Goal: Information Seeking & Learning: Learn about a topic

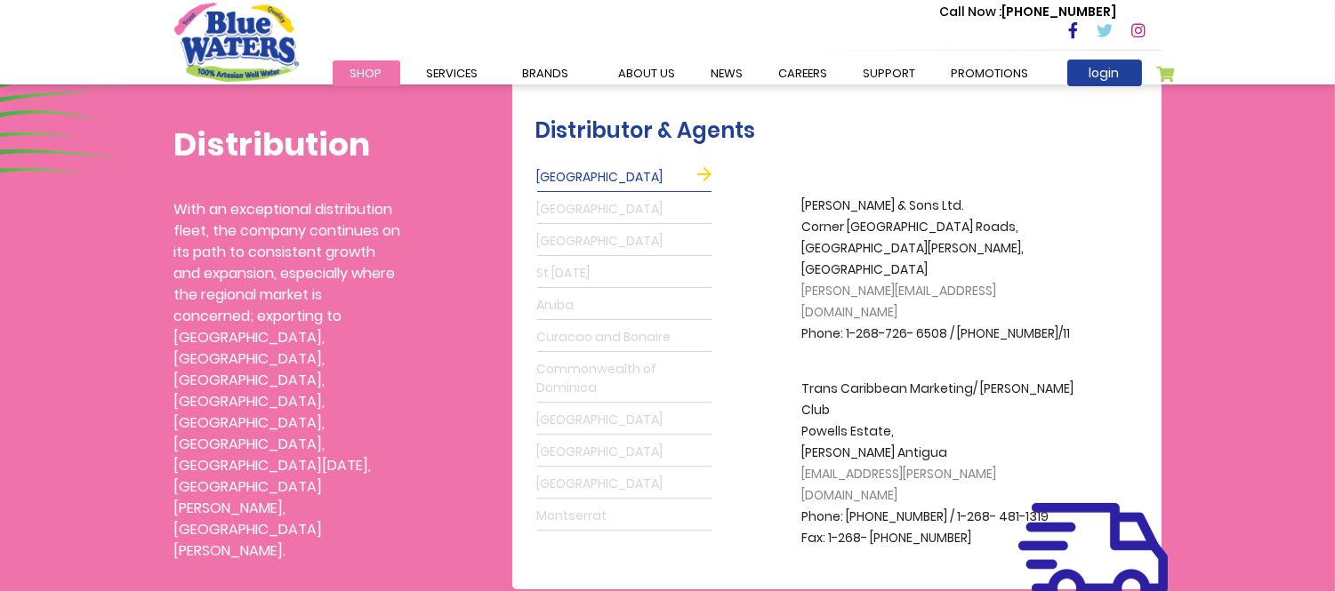
scroll to position [494, 0]
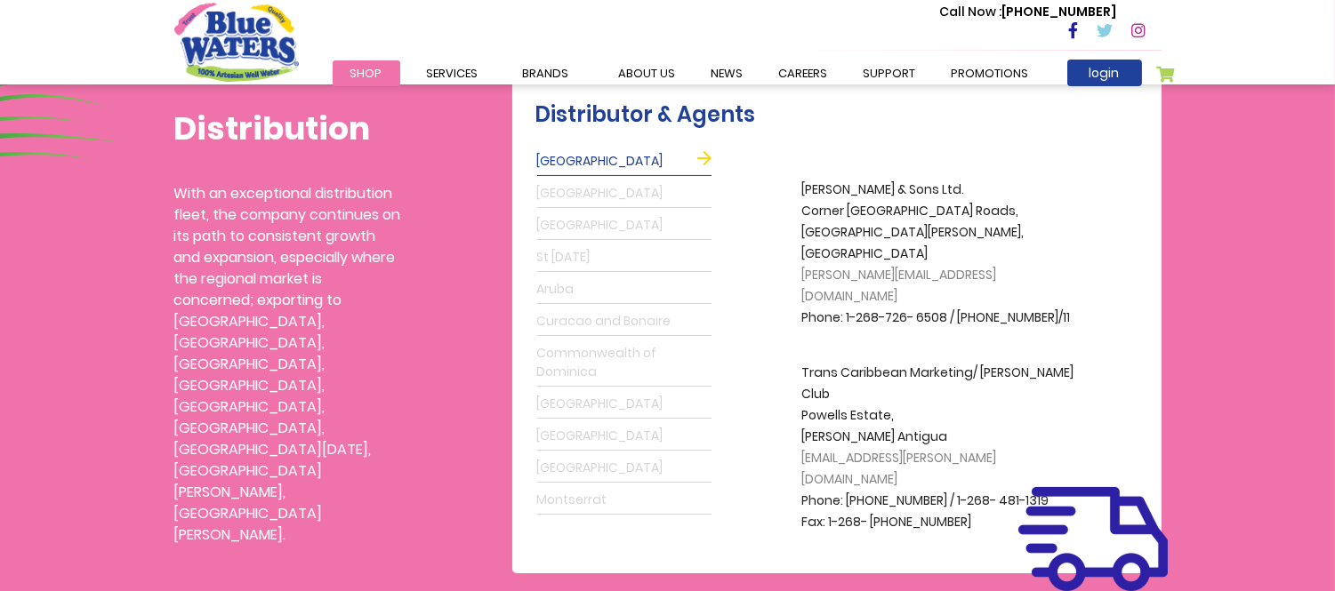
click at [1222, 500] on div "Distribution With an exceptional distribution fleet, the company continues on i…" at bounding box center [667, 277] width 1335 height 591
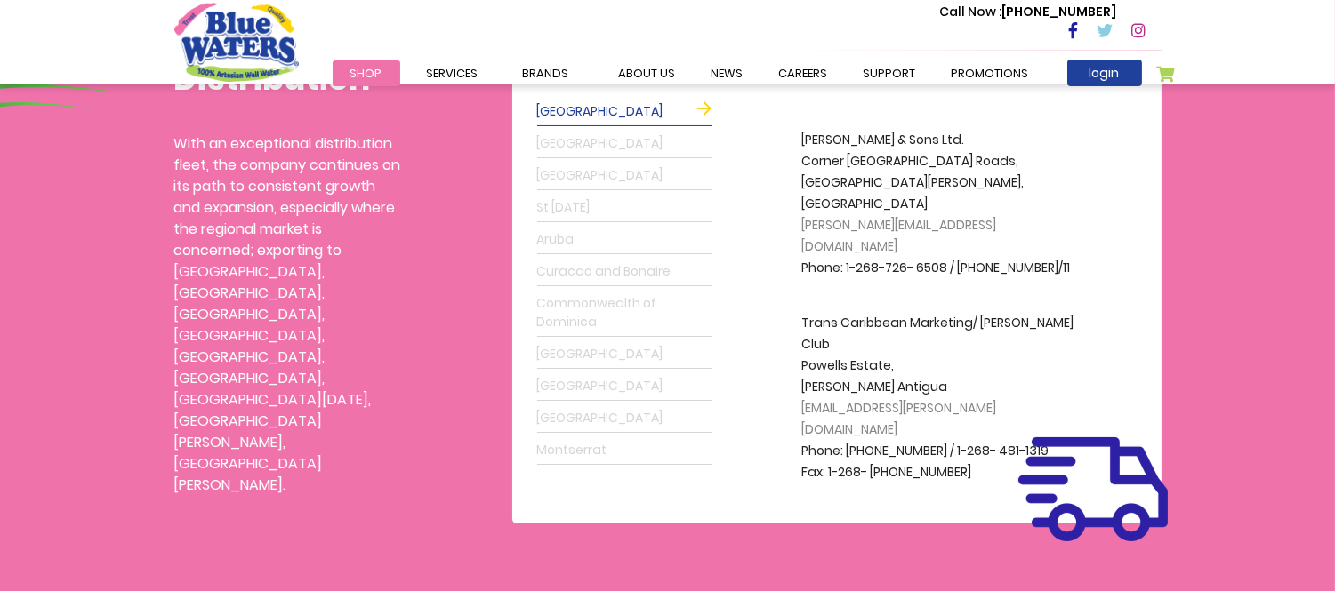
scroll to position [395, 0]
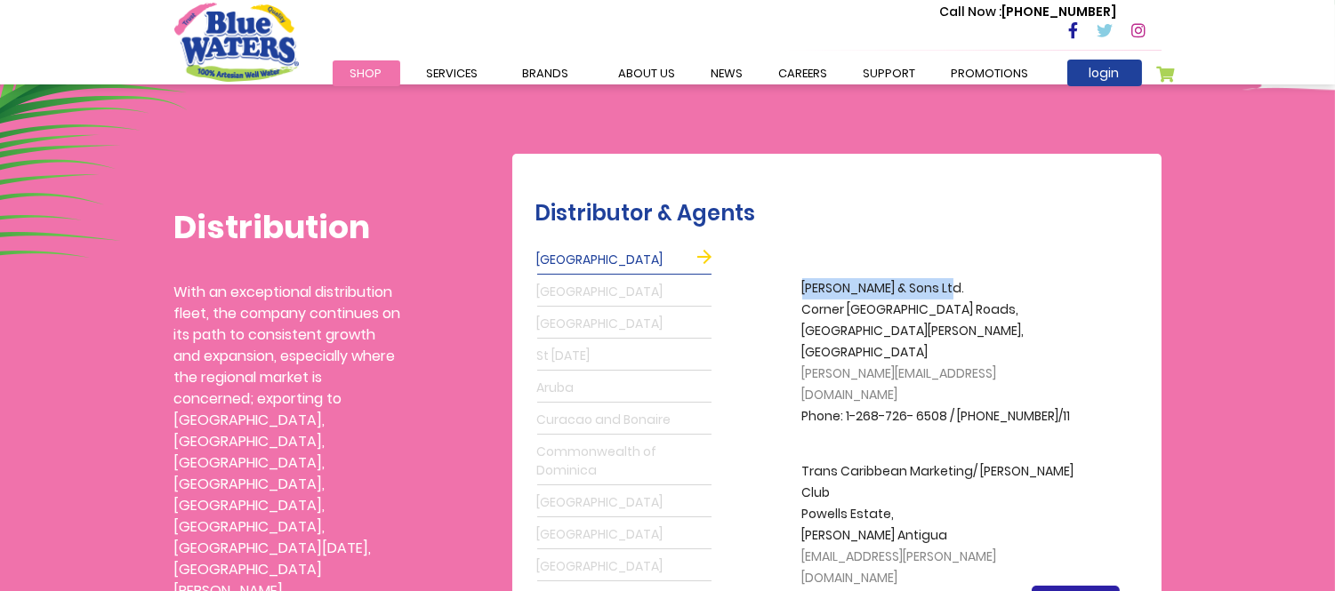
drag, startPoint x: 800, startPoint y: 286, endPoint x: 937, endPoint y: 293, distance: 137.1
click at [937, 293] on div "A.S. Bryden & Sons Ltd. Corner Fort & Anchorage Roads, St. Johns, Antigua grego…" at bounding box center [932, 443] width 439 height 397
copy p "A.S. Bryden & Sons Ltd."
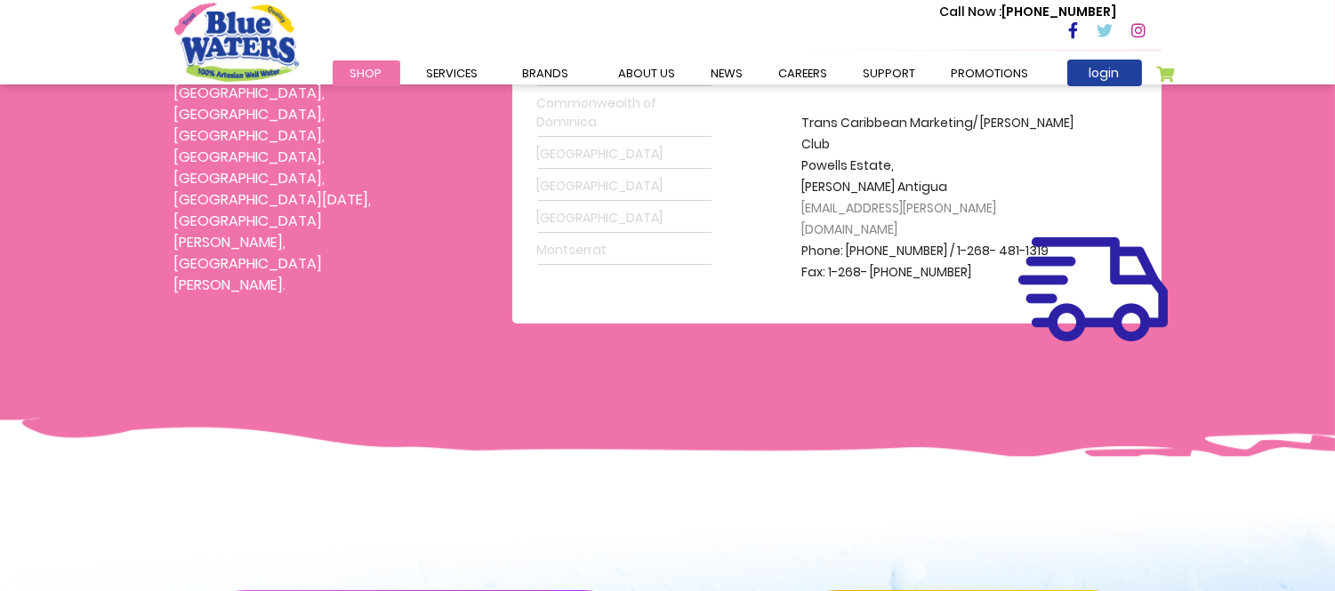
scroll to position [494, 0]
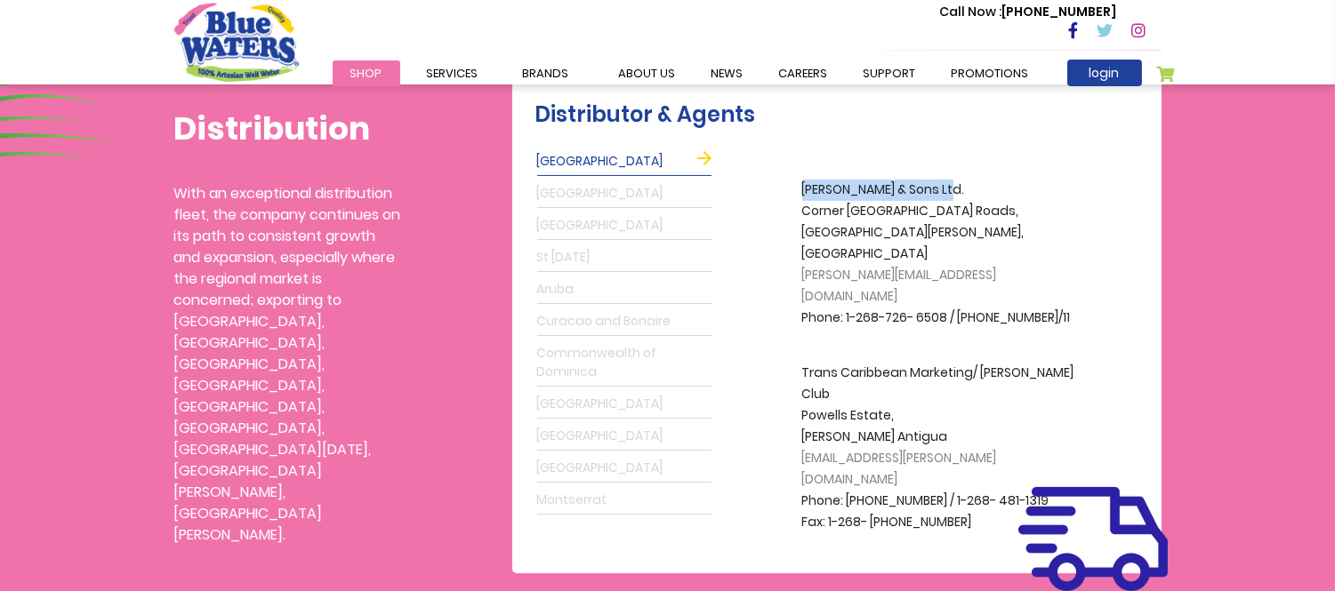
click at [563, 192] on link "Grenada" at bounding box center [624, 194] width 174 height 28
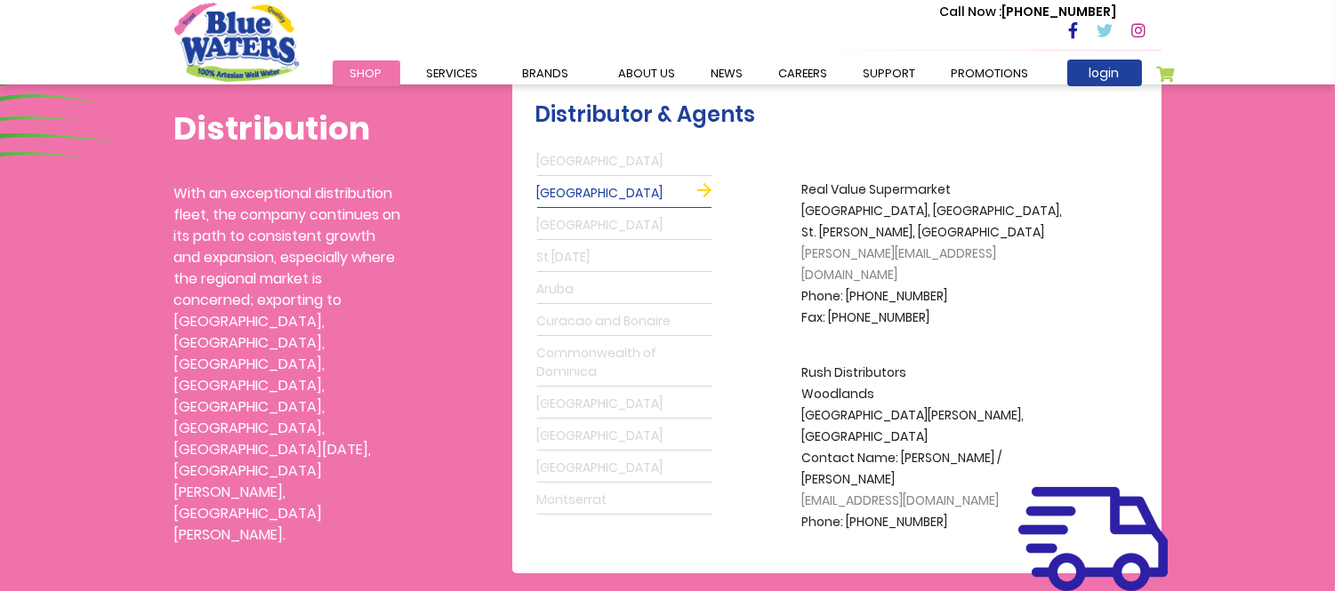
click at [609, 158] on link "Antigua" at bounding box center [624, 162] width 174 height 28
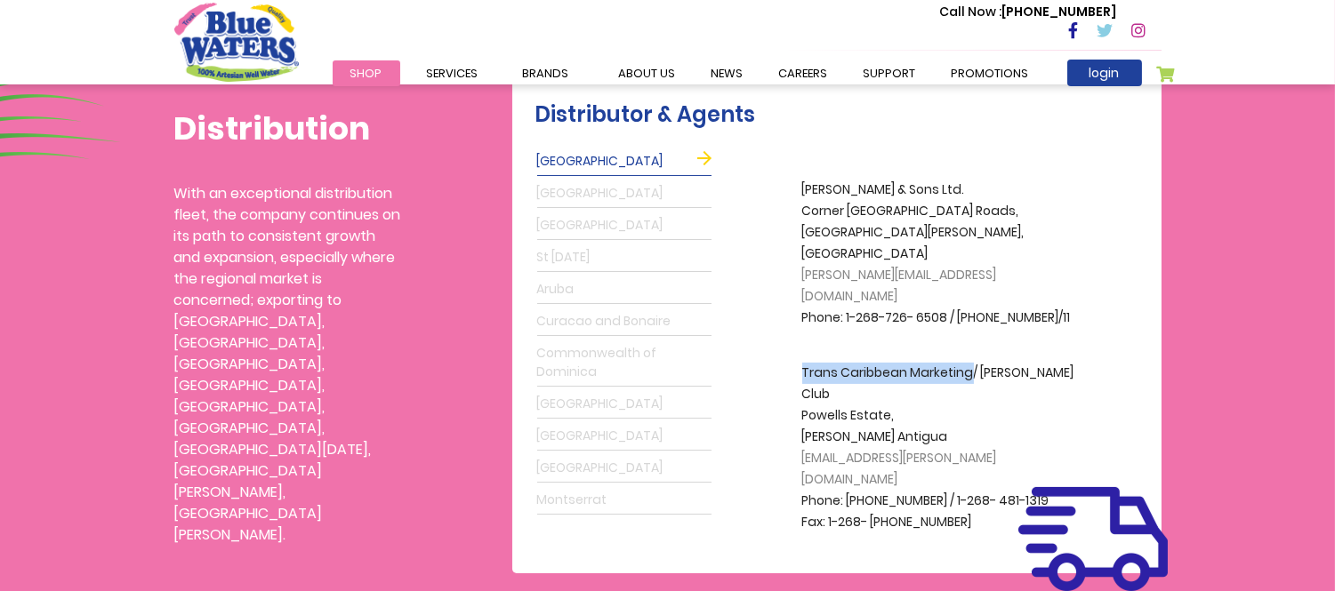
drag, startPoint x: 794, startPoint y: 327, endPoint x: 972, endPoint y: 335, distance: 178.1
click at [972, 335] on div "A.S. Bryden & Sons Ltd. Corner Fort & Anchorage Roads, St. Johns, Antigua grego…" at bounding box center [932, 344] width 439 height 397
copy p "Trans Caribbean Marketing"
click at [566, 190] on link "Grenada" at bounding box center [624, 194] width 174 height 28
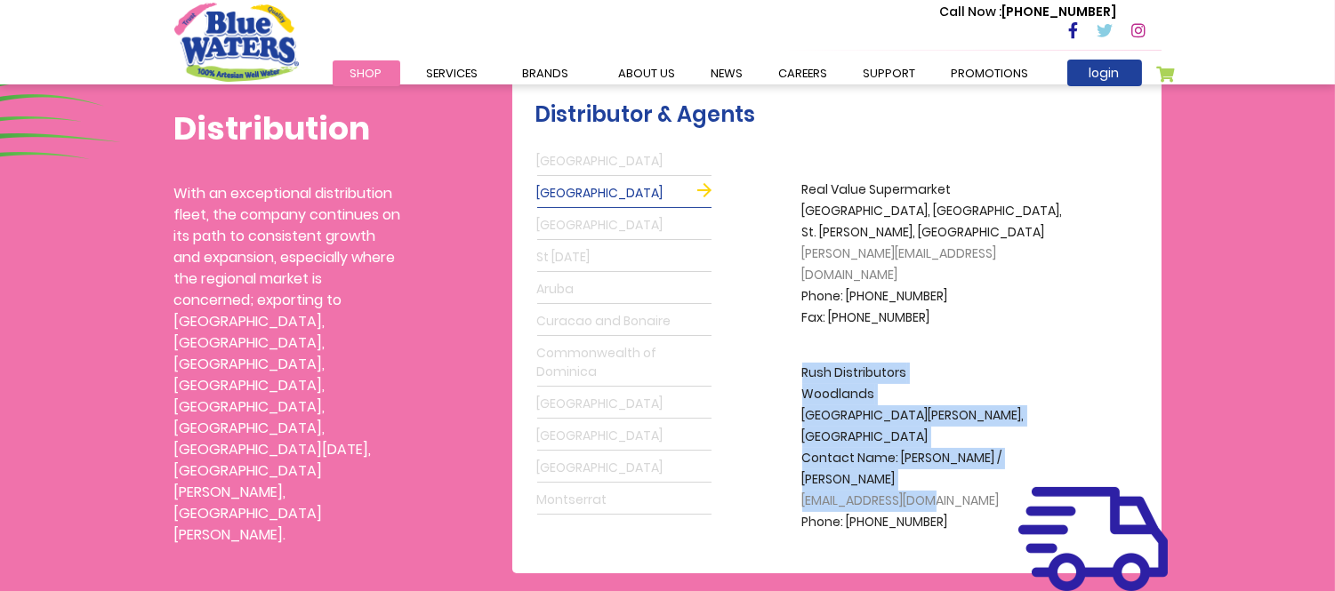
drag, startPoint x: 805, startPoint y: 351, endPoint x: 938, endPoint y: 465, distance: 175.4
click at [938, 465] on p "Rush Distributors Woodlands St. George, Grenada Contact Name: Brendon Greene / …" at bounding box center [944, 448] width 285 height 171
click at [610, 494] on link "Montserrat" at bounding box center [624, 500] width 174 height 28
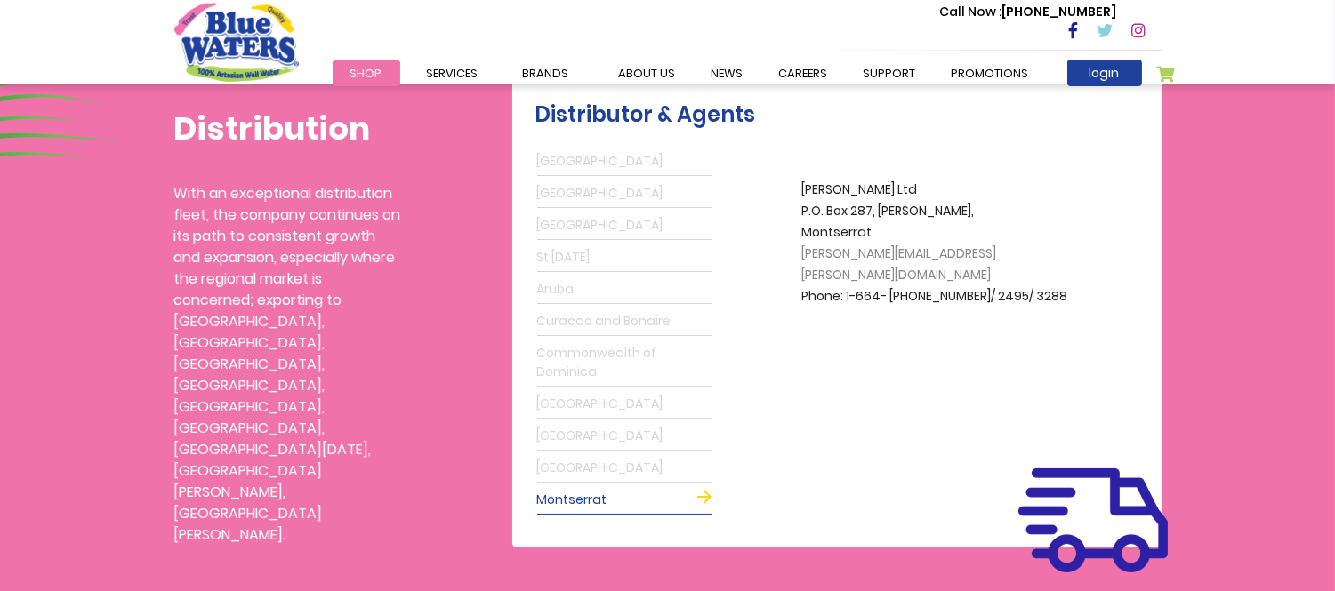
click at [707, 495] on link "Montserrat" at bounding box center [624, 500] width 174 height 28
drag, startPoint x: 799, startPoint y: 191, endPoint x: 882, endPoint y: 190, distance: 83.6
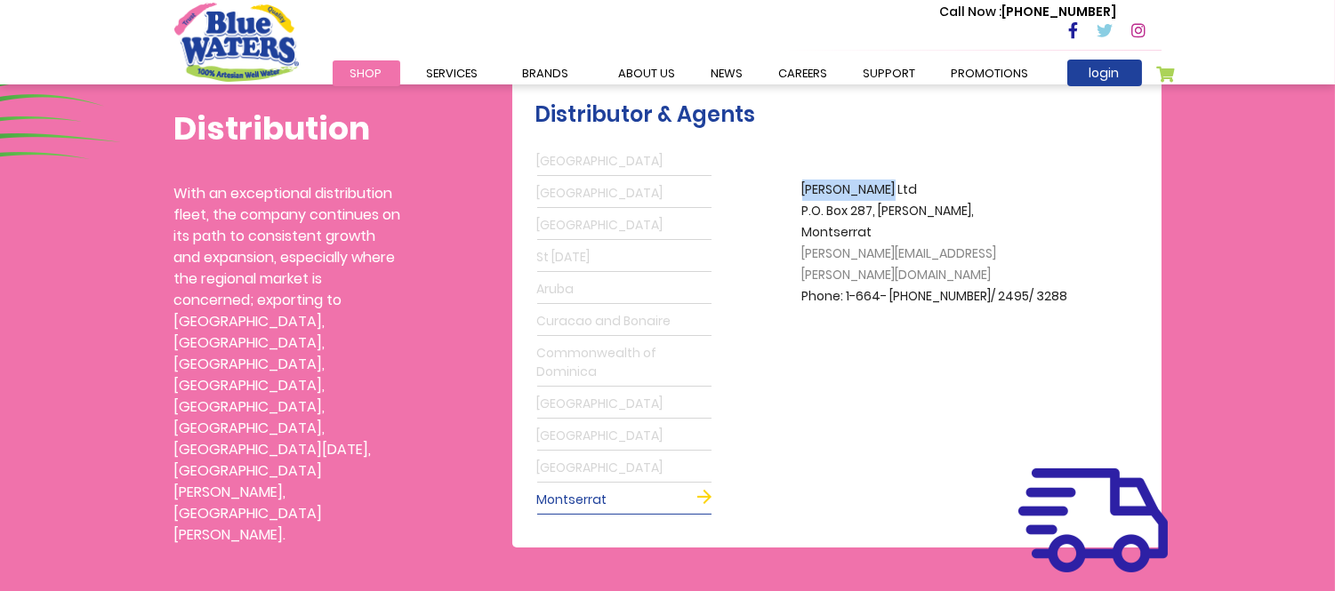
click at [882, 190] on div "A.S. Bryden & Sons Ltd. Corner Fort & Anchorage Roads, St. Johns, Antigua grego…" at bounding box center [932, 331] width 439 height 371
copy p "M.S. Osborne"
click at [583, 471] on link "Suriname" at bounding box center [624, 468] width 174 height 28
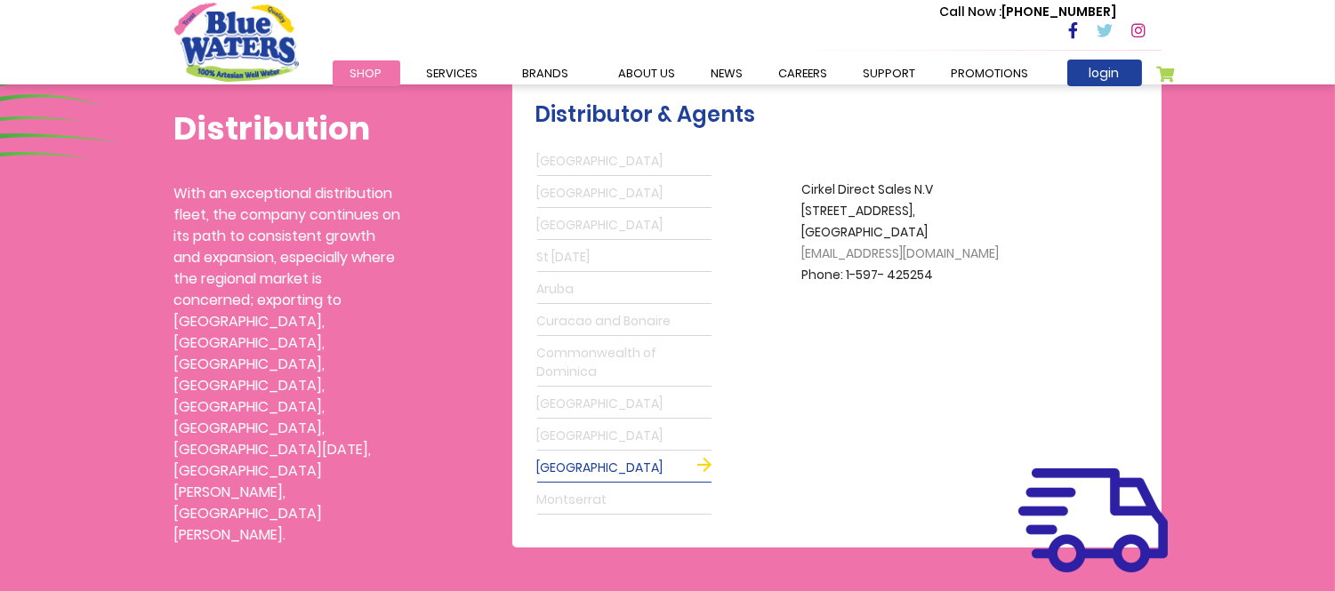
click at [833, 189] on p "Cirkel Direct Sales N.V Wilhelminastraat 62 Paramaribo, Suriname cds@cirkelgrou…" at bounding box center [944, 233] width 285 height 107
click at [833, 188] on p "Cirkel Direct Sales N.V Wilhelminastraat 62 Paramaribo, Suriname cds@cirkelgrou…" at bounding box center [944, 233] width 285 height 107
copy p "Cirkel Direct Sales N.V"
click at [564, 428] on link "St Maarten" at bounding box center [624, 436] width 174 height 28
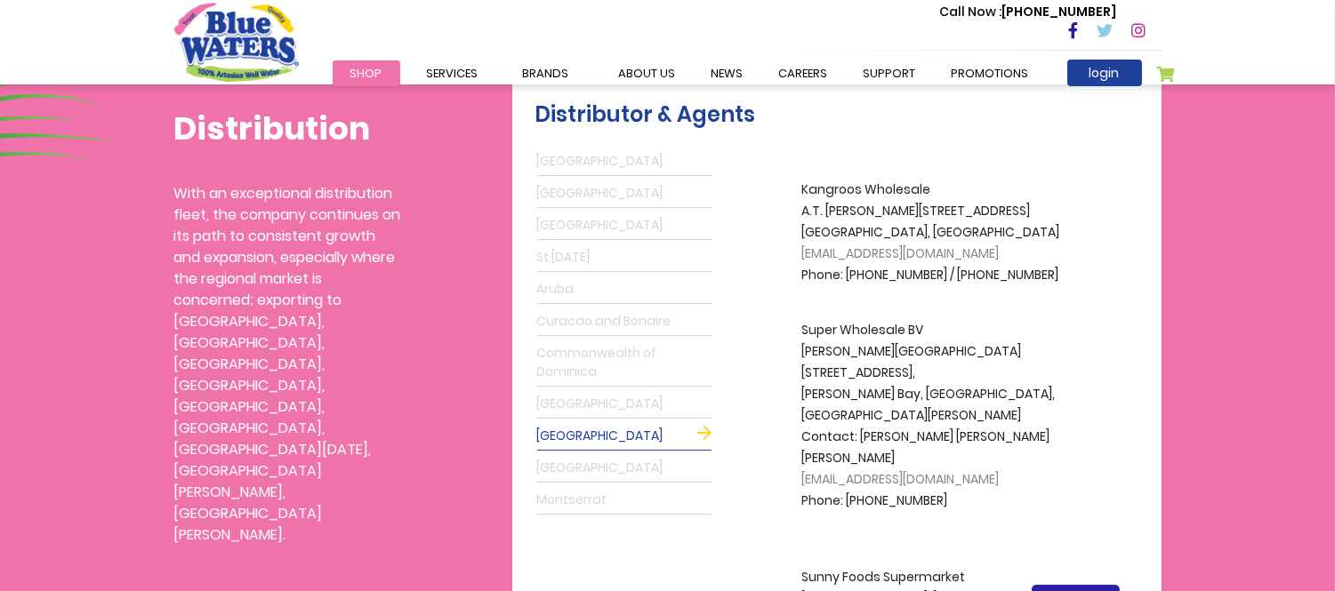
click at [830, 185] on p "Kangroos Wholesale A.T. Illidge Rd. 117 Madame Estate, St Maarten kangarooswhol…" at bounding box center [944, 233] width 285 height 107
copy p "Kangroos Wholesale"
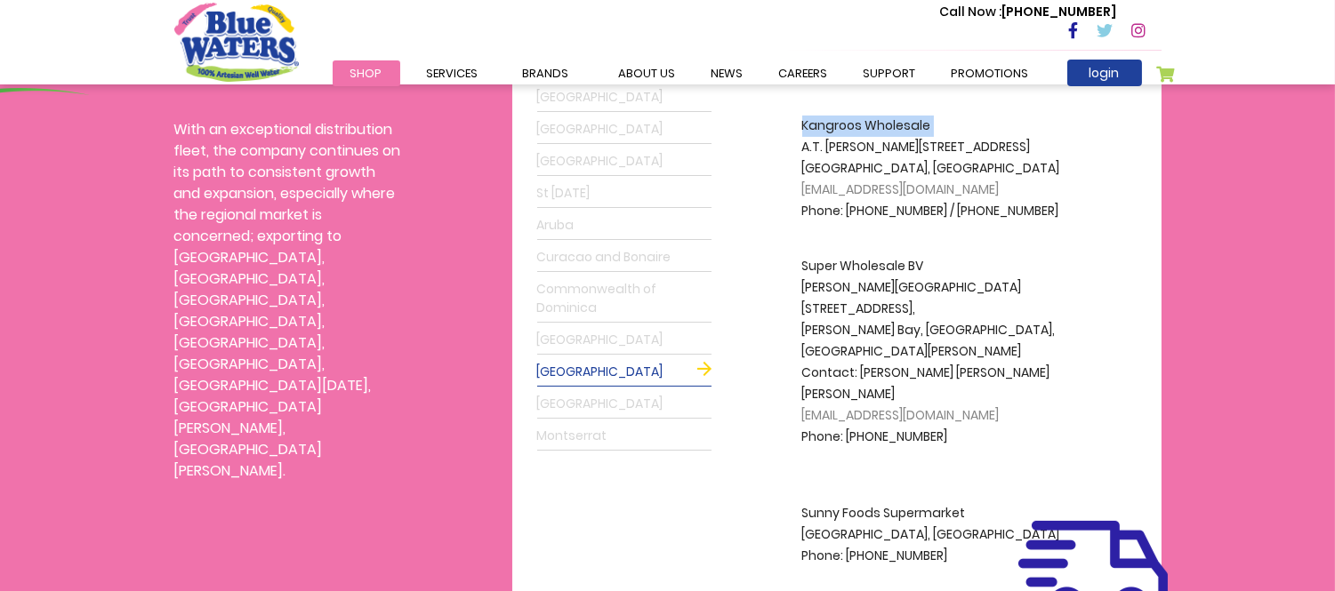
scroll to position [592, 0]
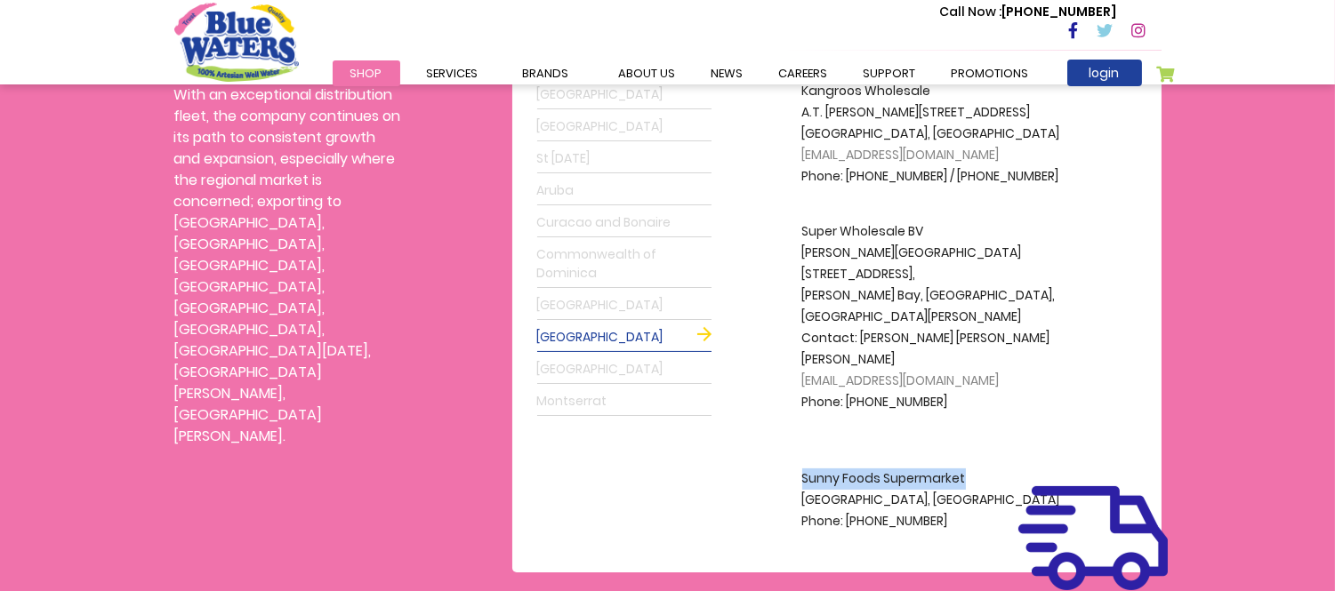
drag, startPoint x: 804, startPoint y: 415, endPoint x: 992, endPoint y: 420, distance: 187.7
click at [992, 447] on p "Sunny Foods Supermarket Philipsburg, Sint Maarten Phone: 1-721-542-5512" at bounding box center [944, 489] width 285 height 85
copy p "Sunny Foods Supermarket"
drag, startPoint x: 878, startPoint y: 438, endPoint x: 945, endPoint y: 431, distance: 67.9
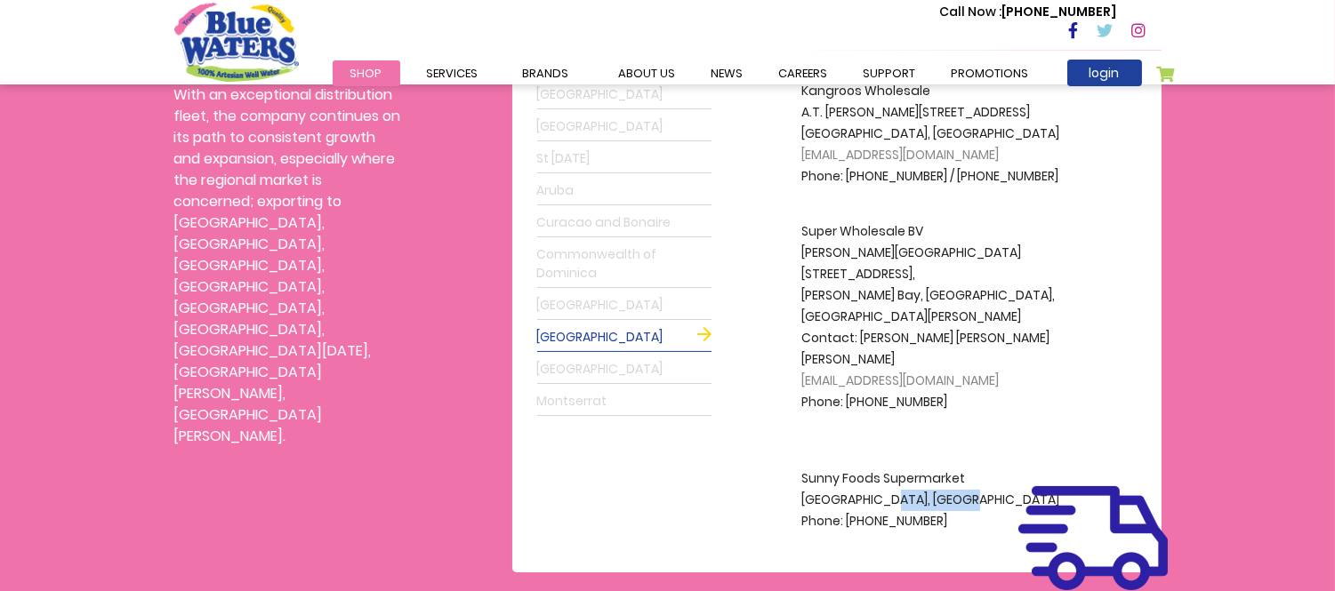
click at [961, 447] on p "Sunny Foods Supermarket Philipsburg, Sint Maarten Phone: 1-721-542-5512" at bounding box center [944, 489] width 285 height 85
copy p "Sint Maarten"
click at [606, 309] on link "Guyana" at bounding box center [624, 306] width 174 height 28
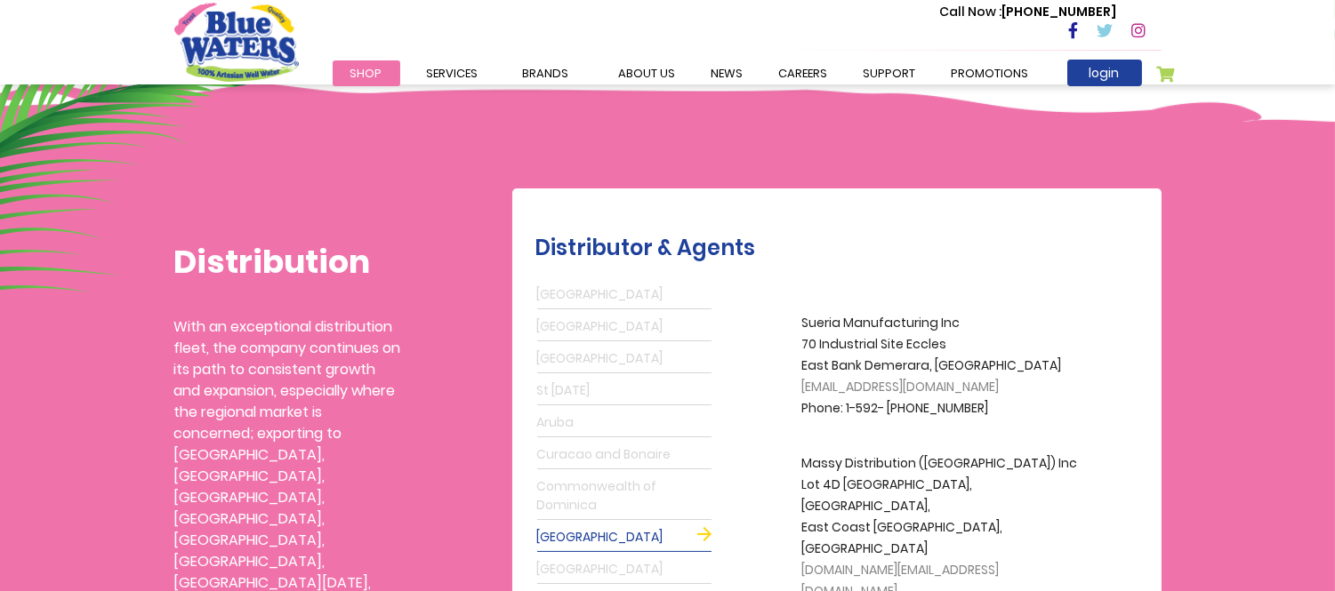
scroll to position [395, 0]
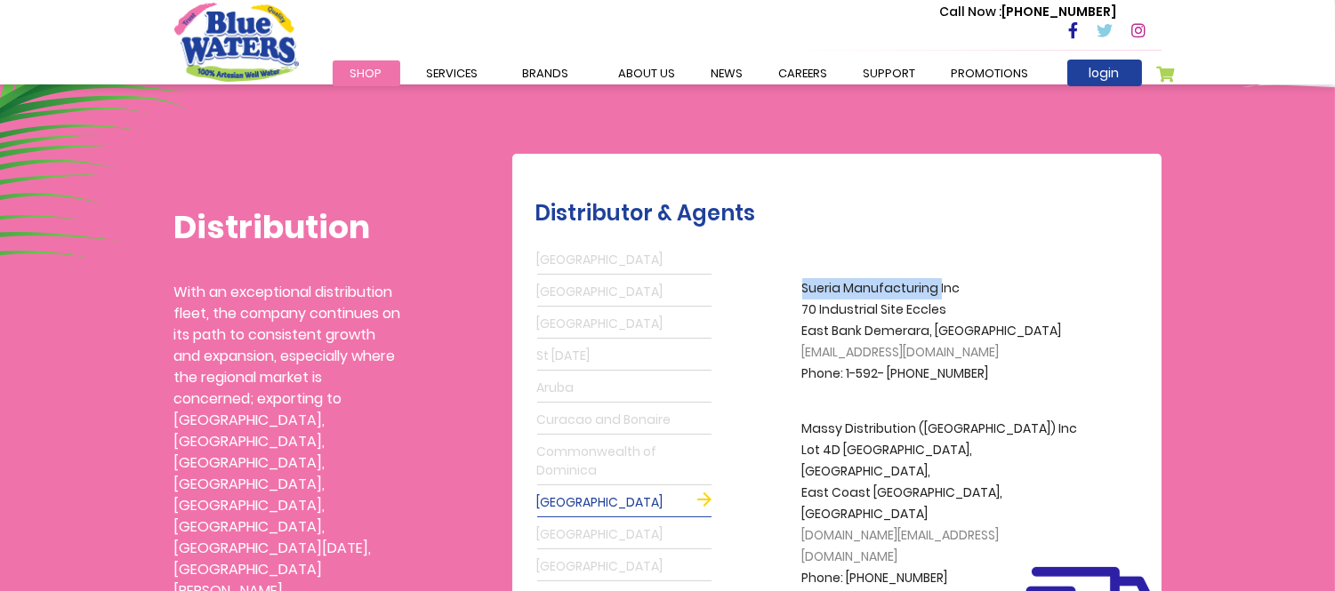
drag, startPoint x: 796, startPoint y: 291, endPoint x: 938, endPoint y: 290, distance: 142.3
click at [938, 290] on div "A.S. Bryden & Sons Ltd. Corner Fort & Anchorage Roads, St. Johns, Antigua grego…" at bounding box center [932, 430] width 439 height 371
copy p "Sueria Manufacturing"
click at [295, 311] on p "With an exceptional distribution fleet, the company continues on its path to co…" at bounding box center [287, 463] width 227 height 363
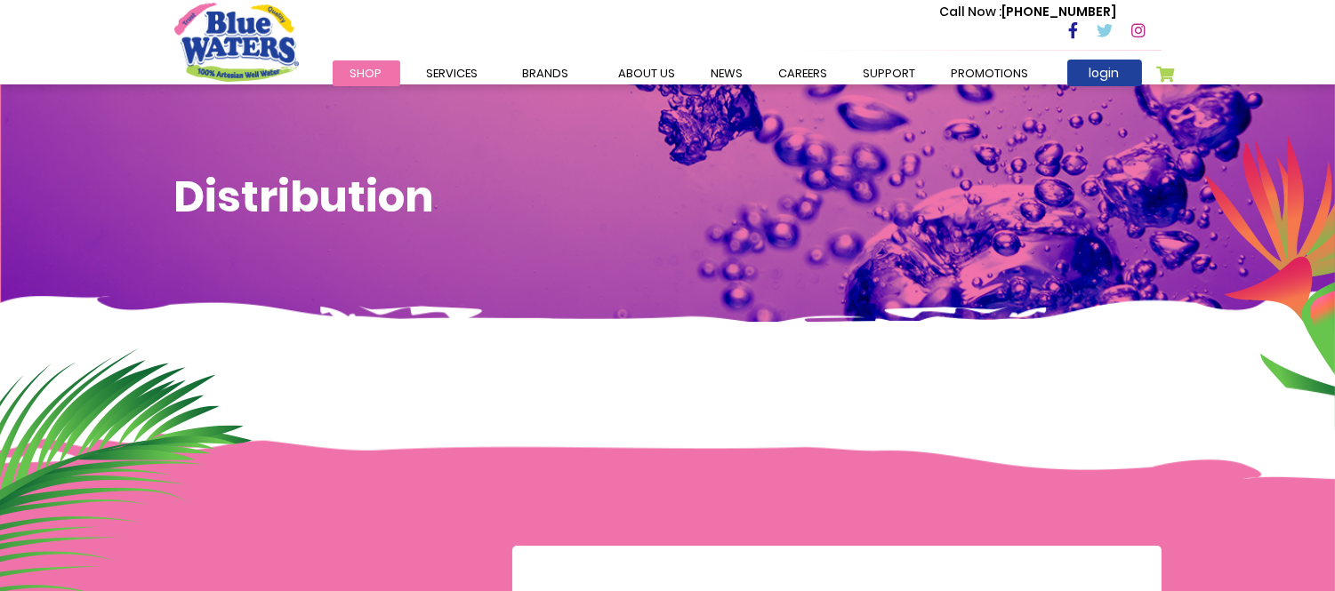
scroll to position [0, 0]
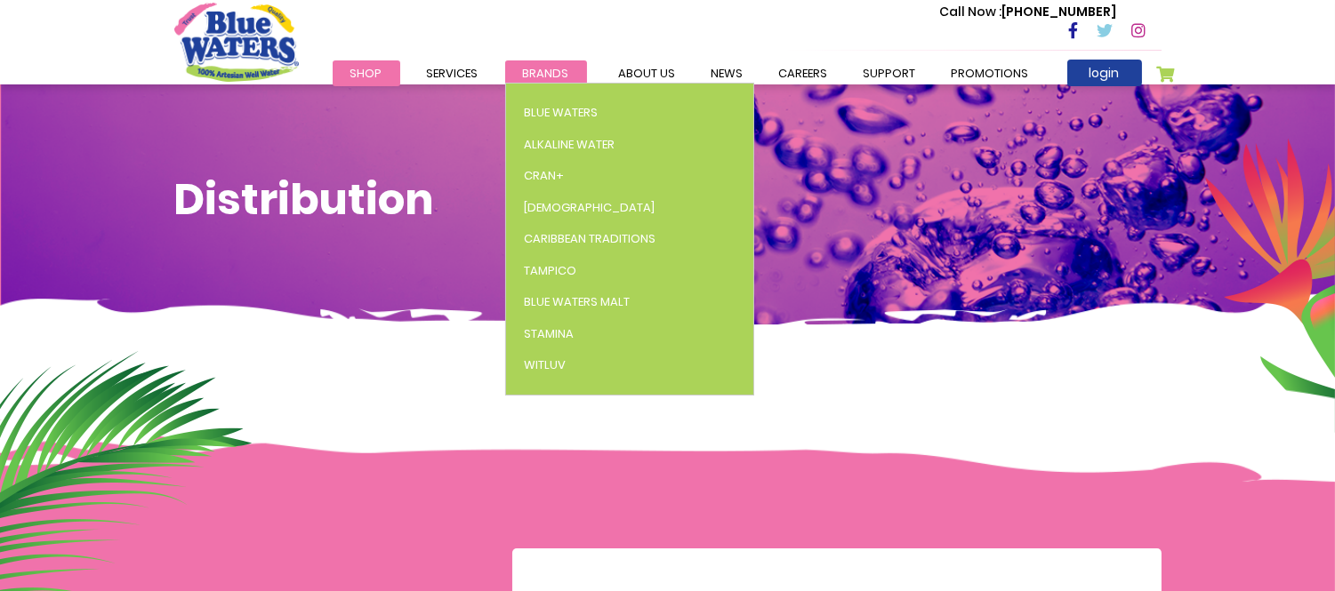
click at [567, 76] on link "Brands" at bounding box center [546, 73] width 82 height 26
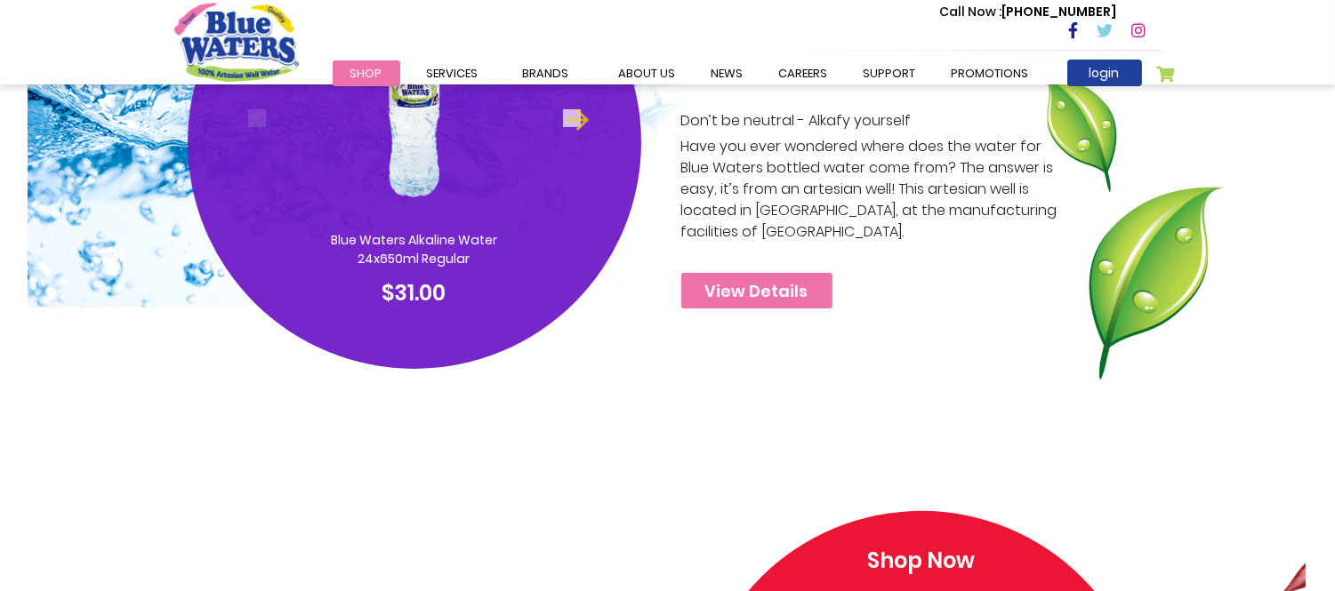
scroll to position [1284, 0]
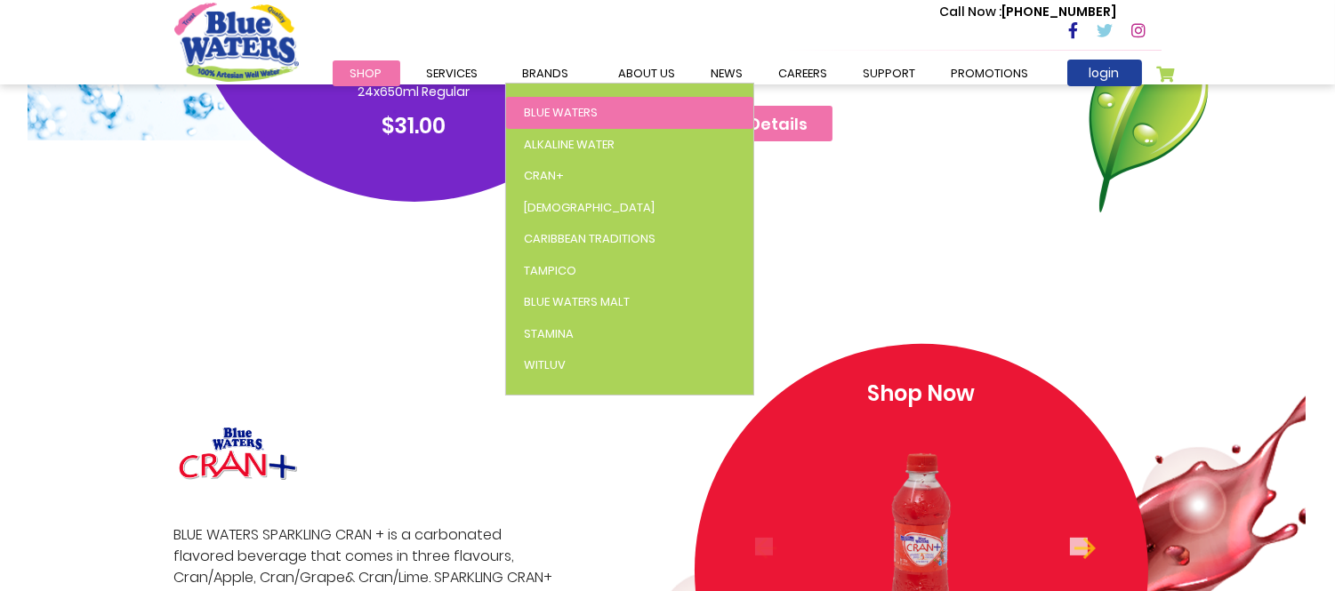
click at [564, 116] on span "Blue Waters" at bounding box center [561, 112] width 74 height 17
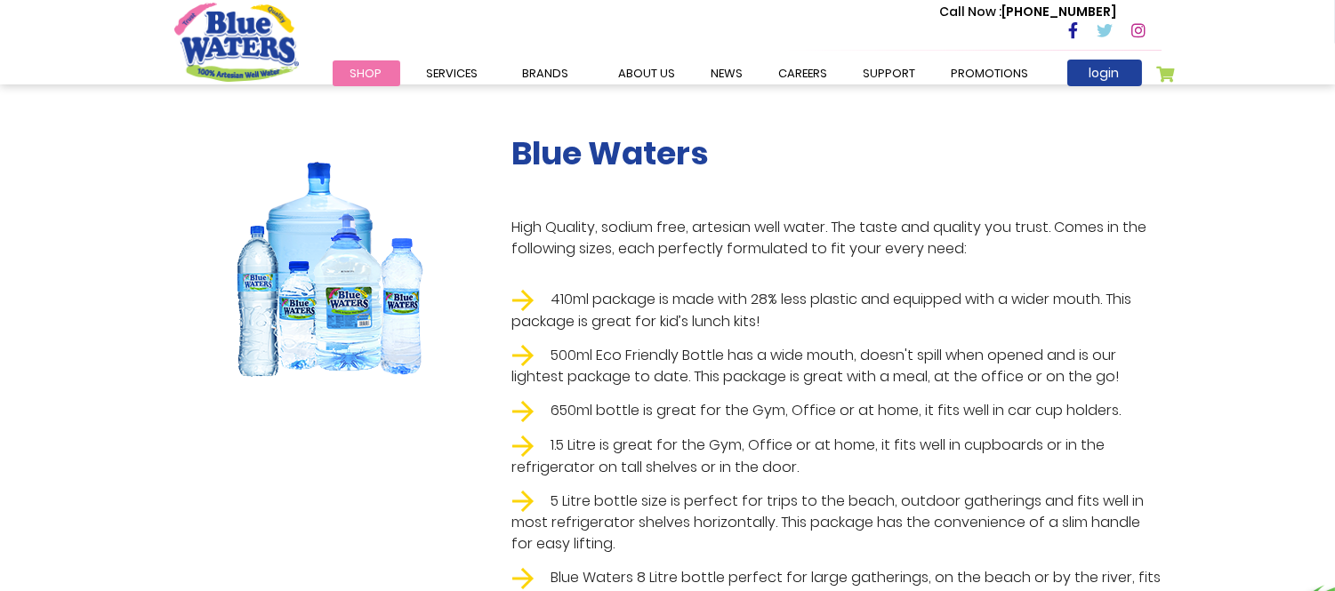
scroll to position [99, 0]
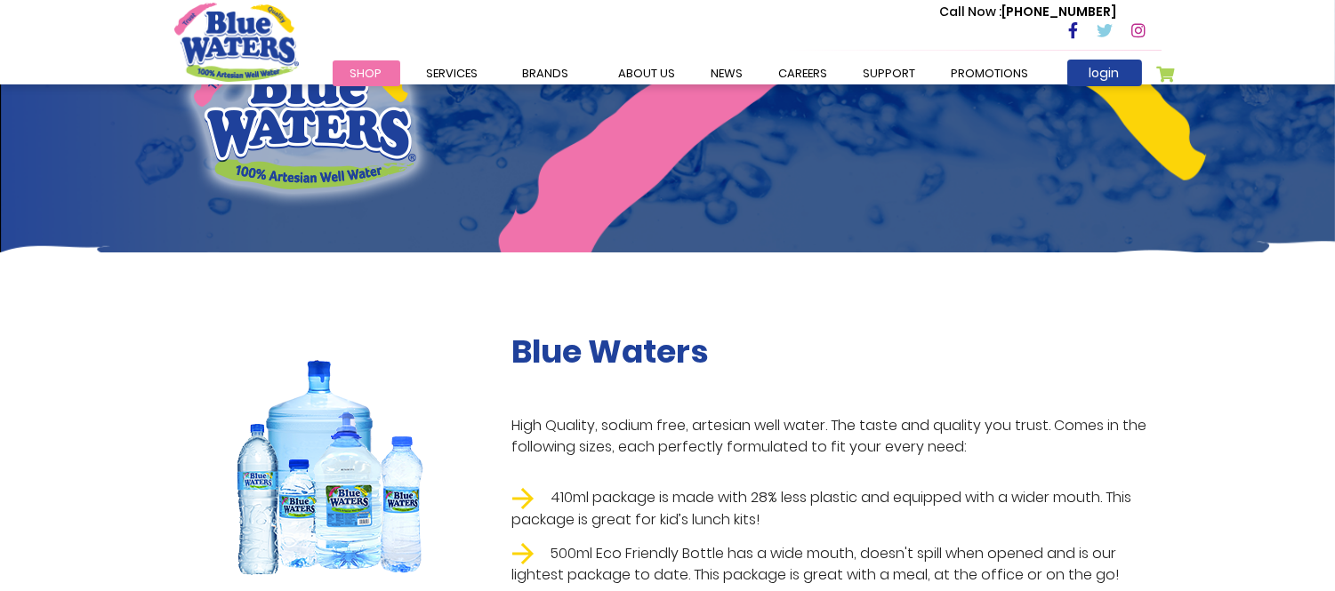
click at [541, 354] on h2 "Blue Waters" at bounding box center [836, 352] width 649 height 38
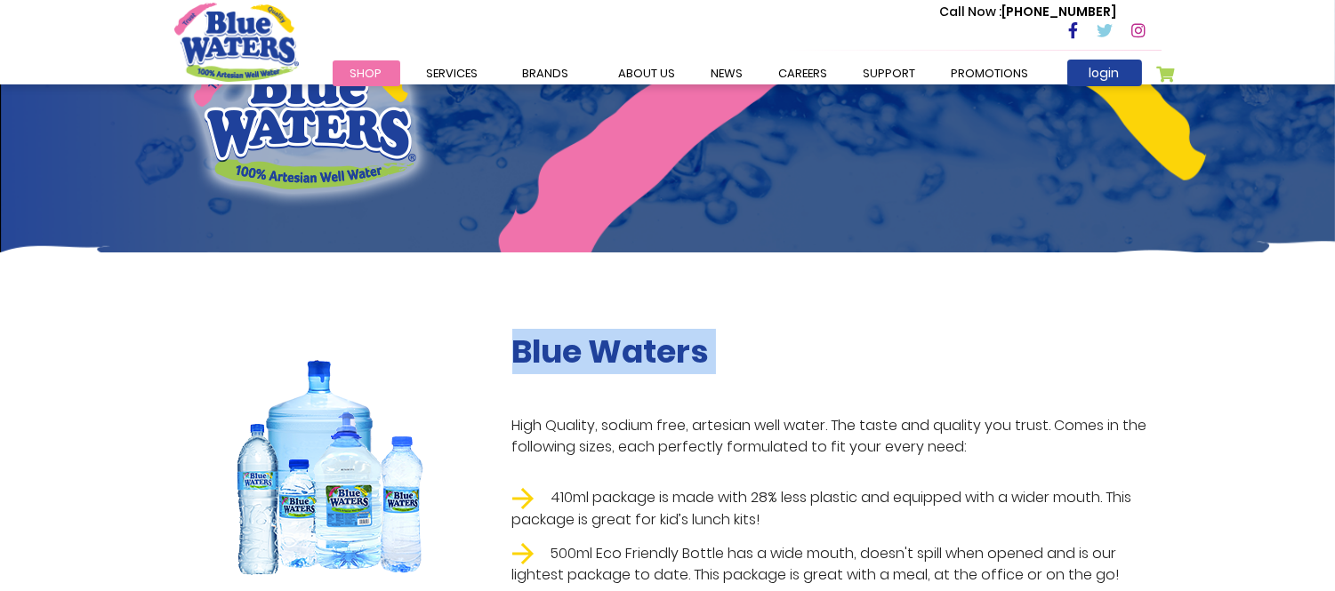
click at [541, 354] on h2 "Blue Waters" at bounding box center [836, 352] width 649 height 38
copy div "Blue Waters"
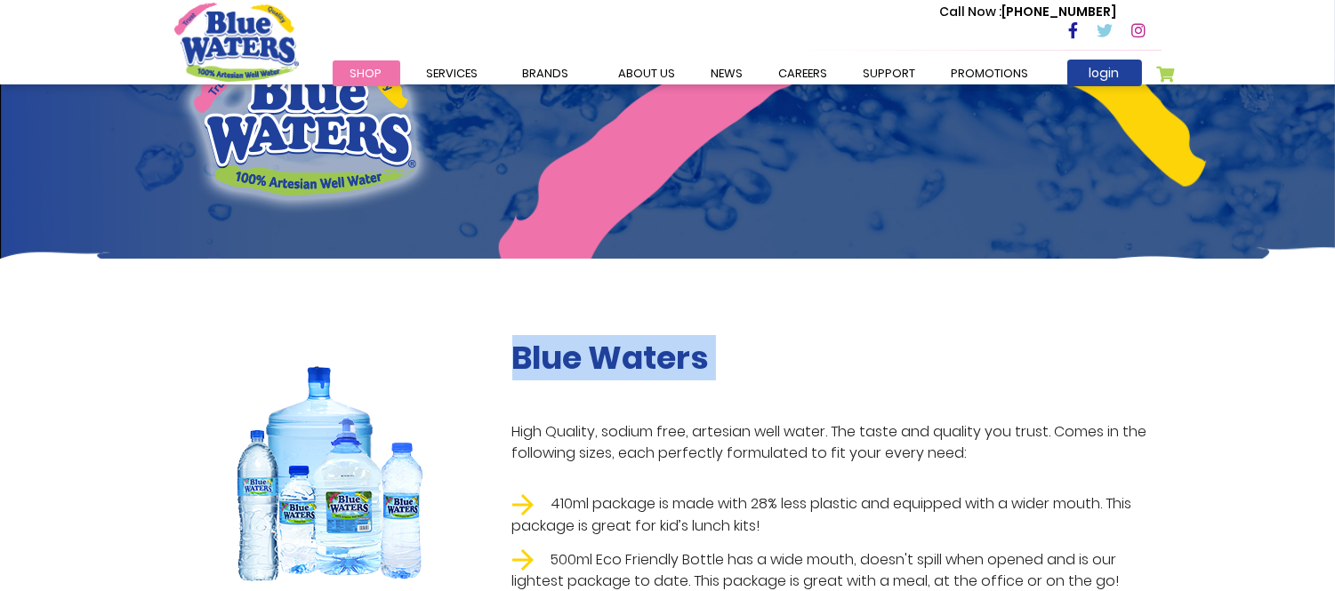
scroll to position [0, 0]
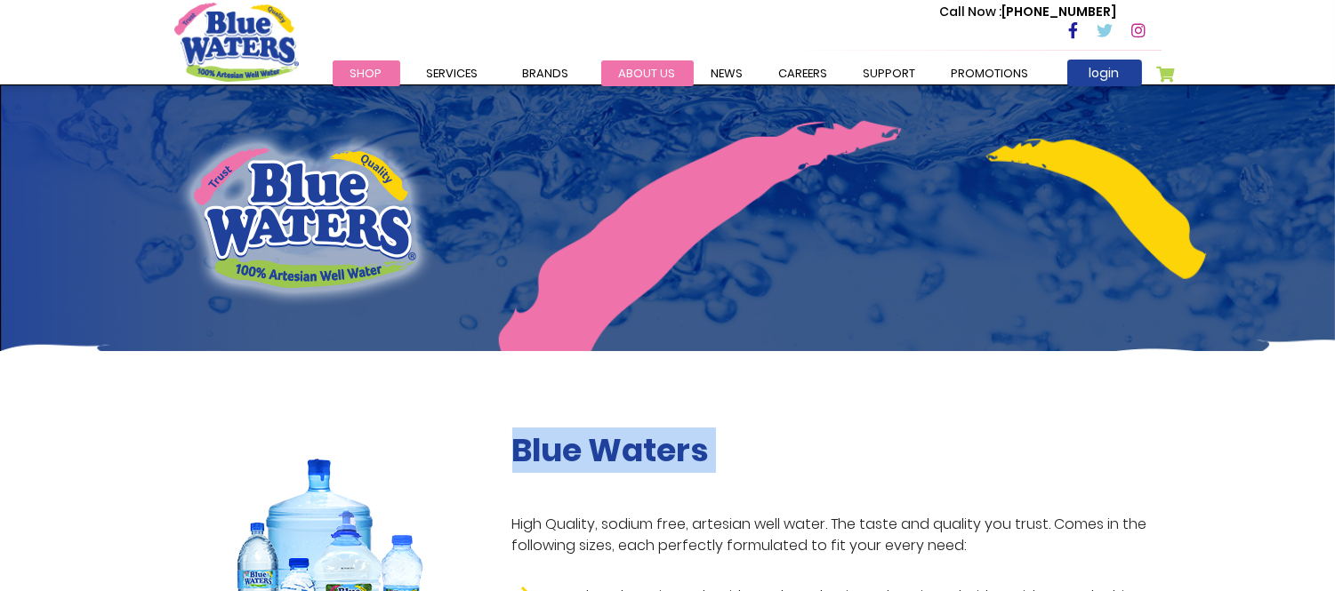
click at [601, 65] on link "about us" at bounding box center [647, 73] width 92 height 26
click at [788, 75] on link "careers" at bounding box center [803, 73] width 84 height 26
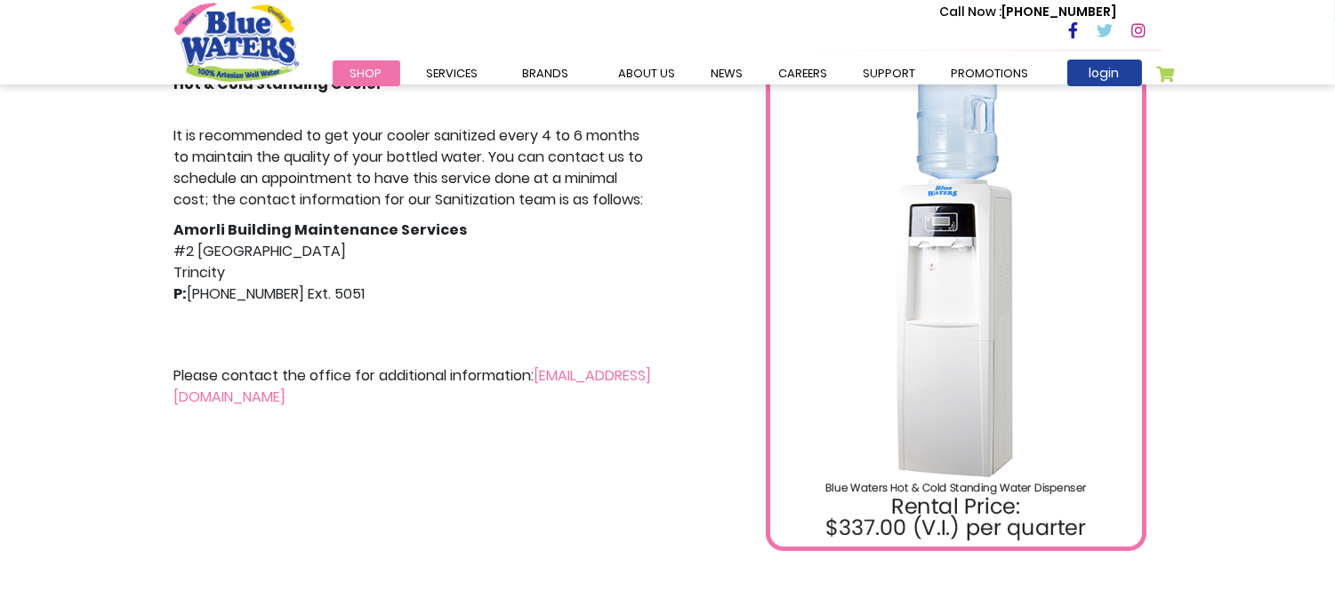
scroll to position [84, 0]
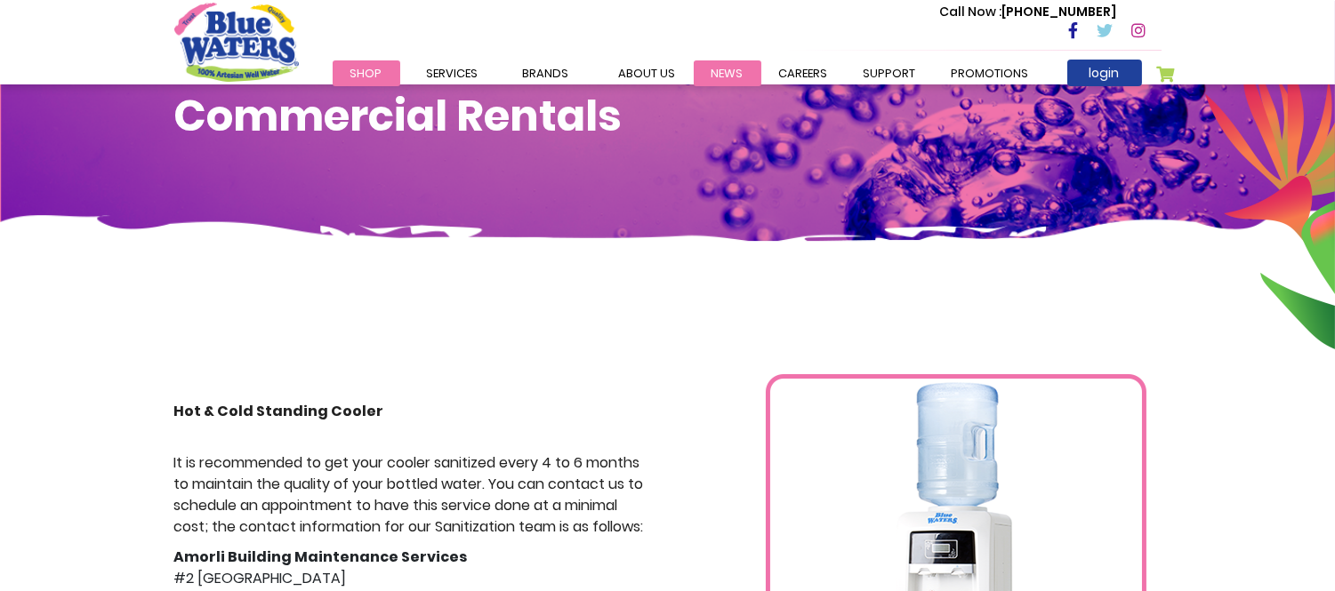
click at [722, 74] on link "News" at bounding box center [728, 73] width 68 height 26
click at [1190, 485] on div "Hot & Cold Standing Cooler It is recommended to get your cooler sanitized every…" at bounding box center [667, 589] width 1335 height 642
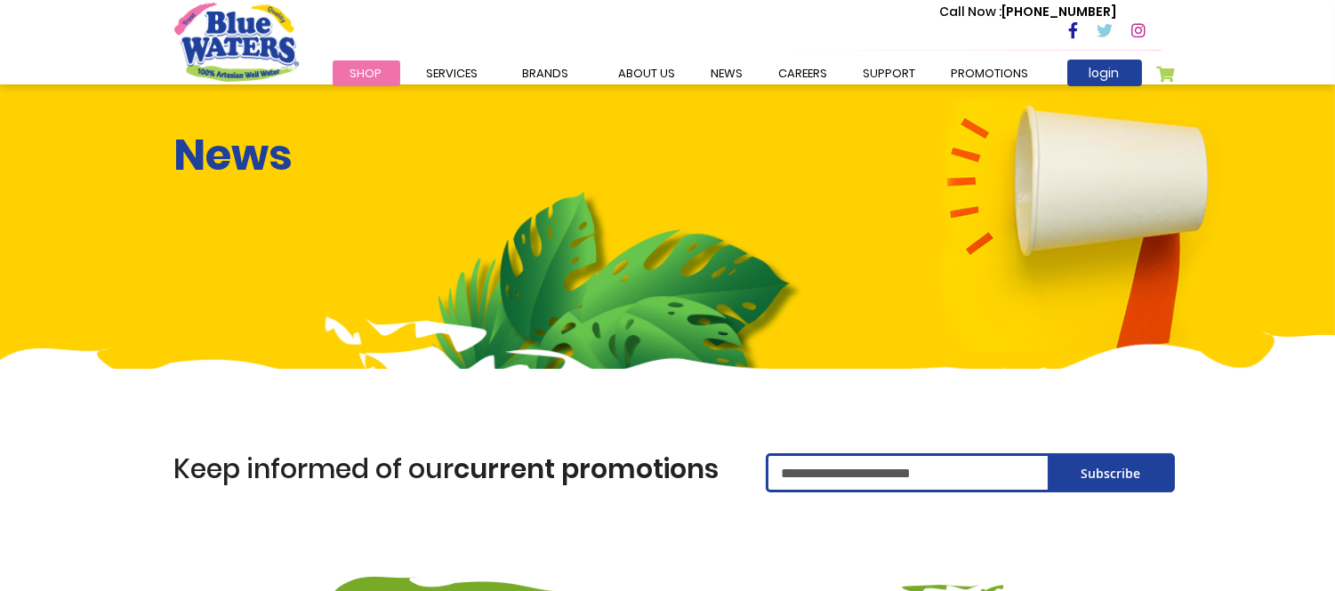
click at [683, 522] on img at bounding box center [667, 583] width 671 height 125
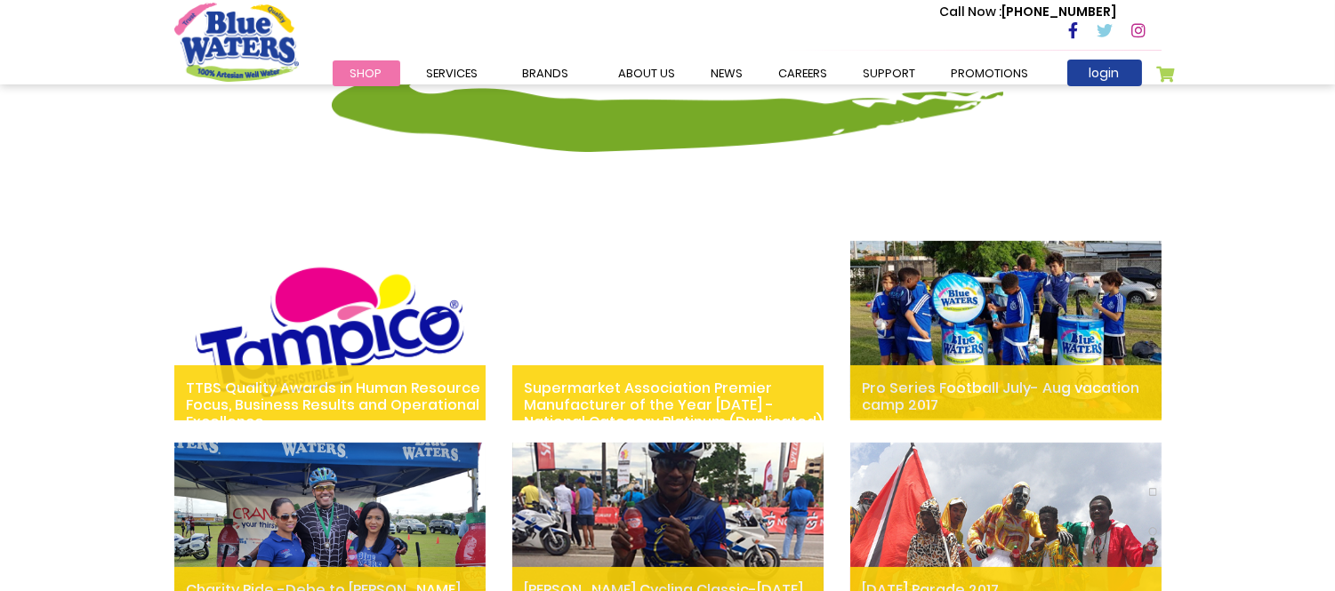
scroll to position [988, 0]
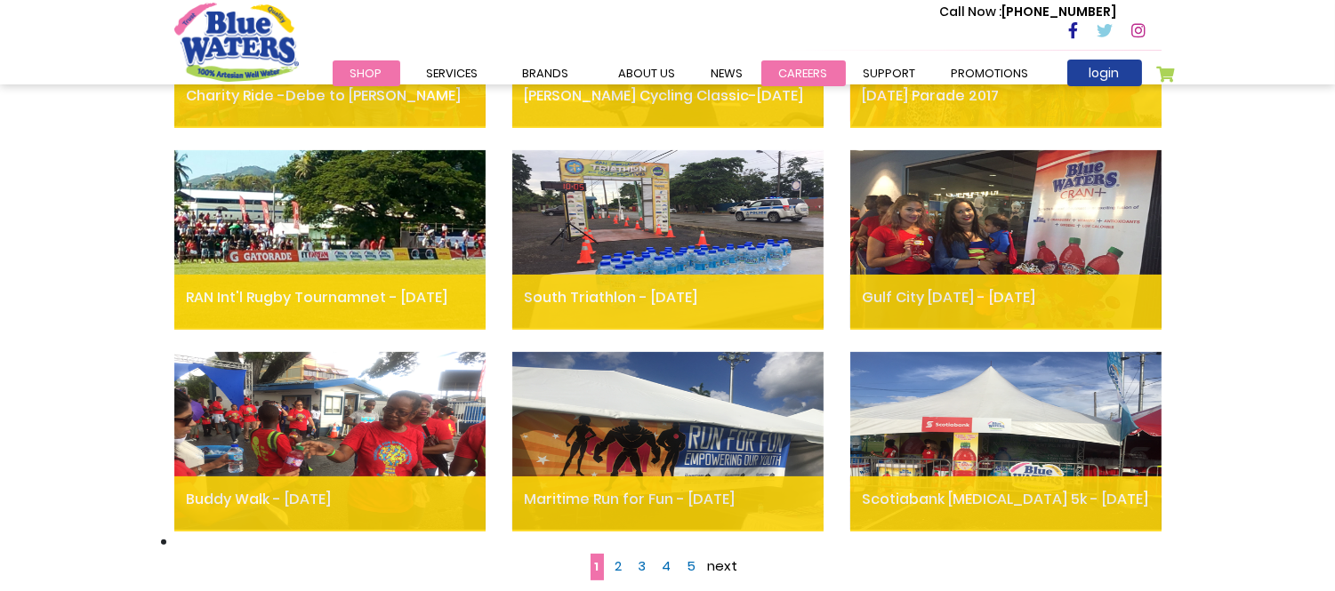
click at [793, 68] on link "careers" at bounding box center [803, 73] width 84 height 26
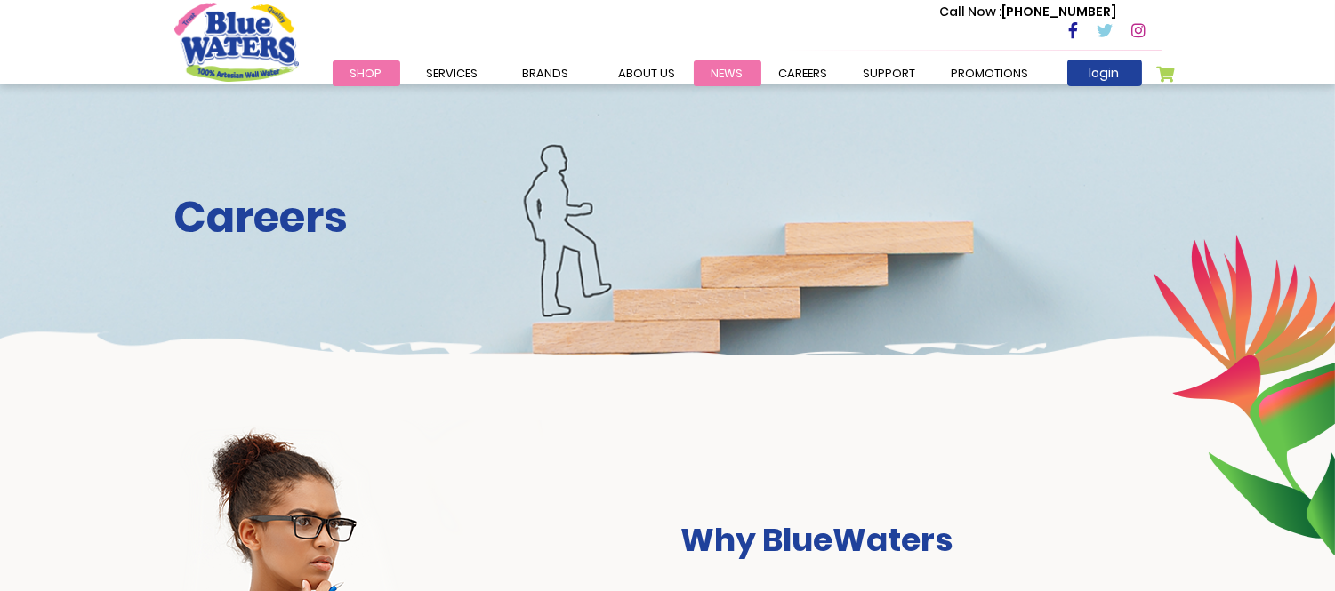
click at [731, 66] on link "News" at bounding box center [728, 73] width 68 height 26
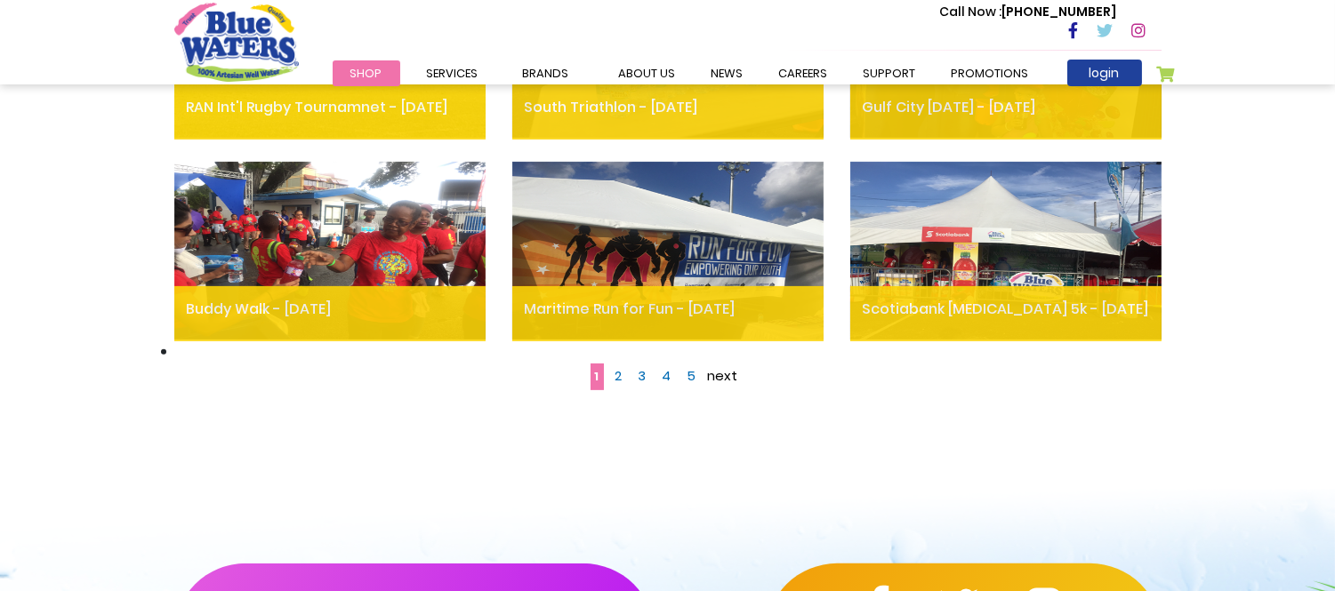
scroll to position [1186, 0]
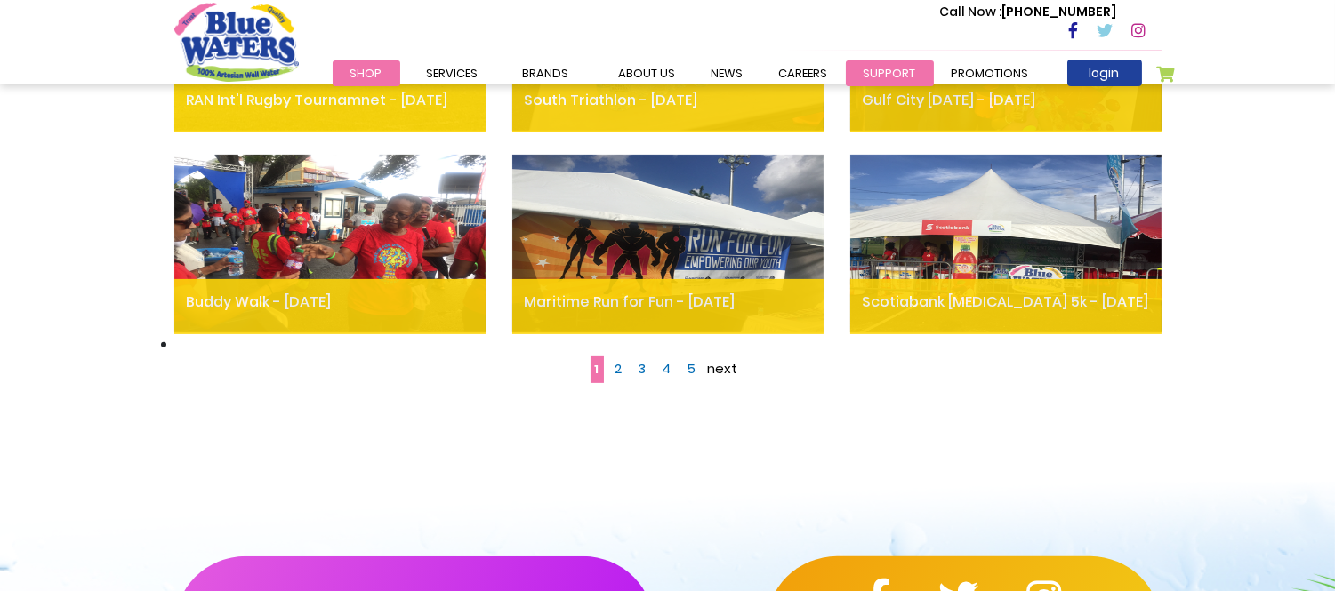
click at [890, 74] on link "support" at bounding box center [890, 73] width 88 height 26
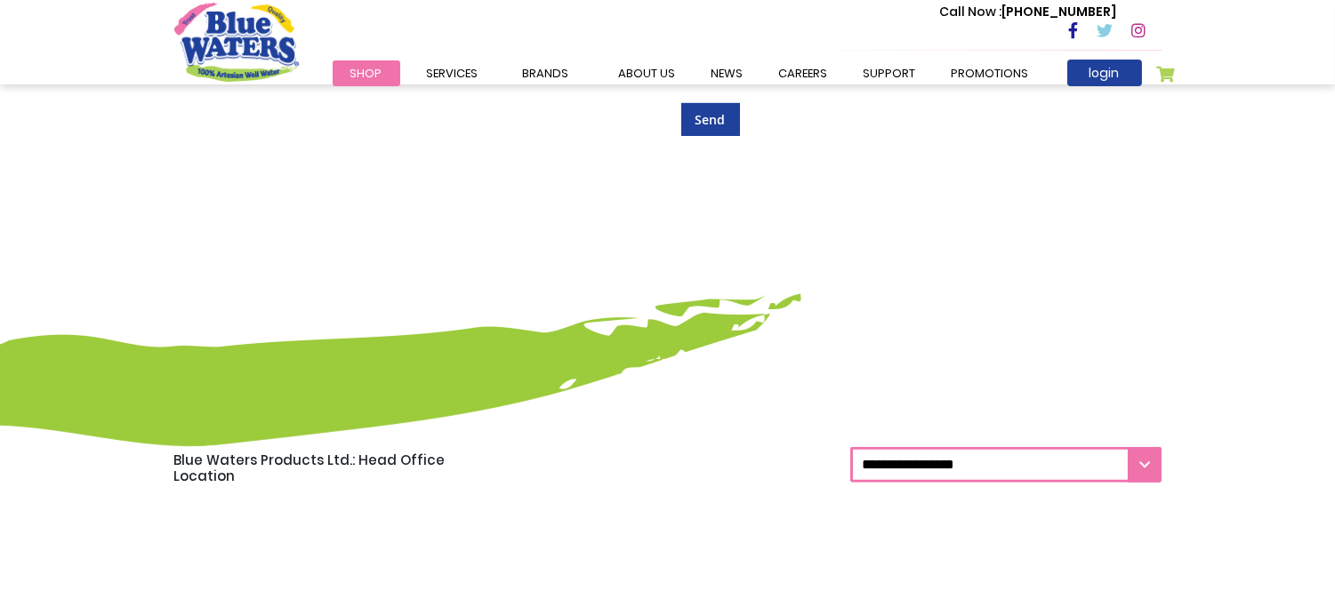
scroll to position [1302, 0]
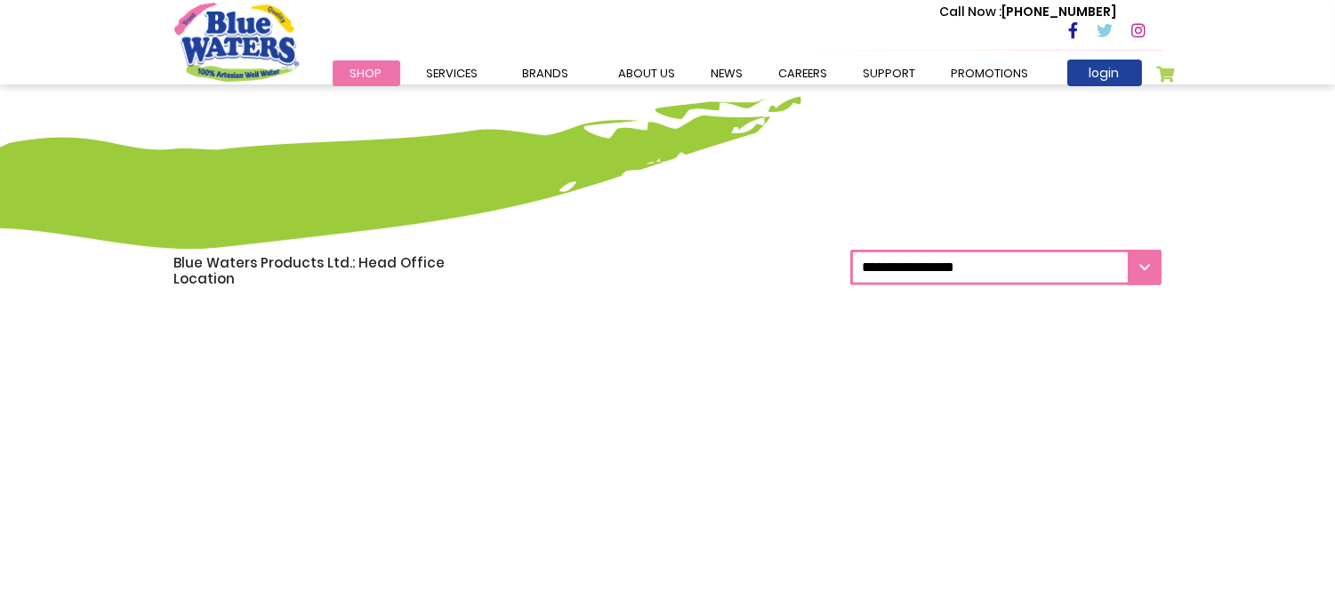
click at [985, 256] on select "**********" at bounding box center [1005, 268] width 311 height 36
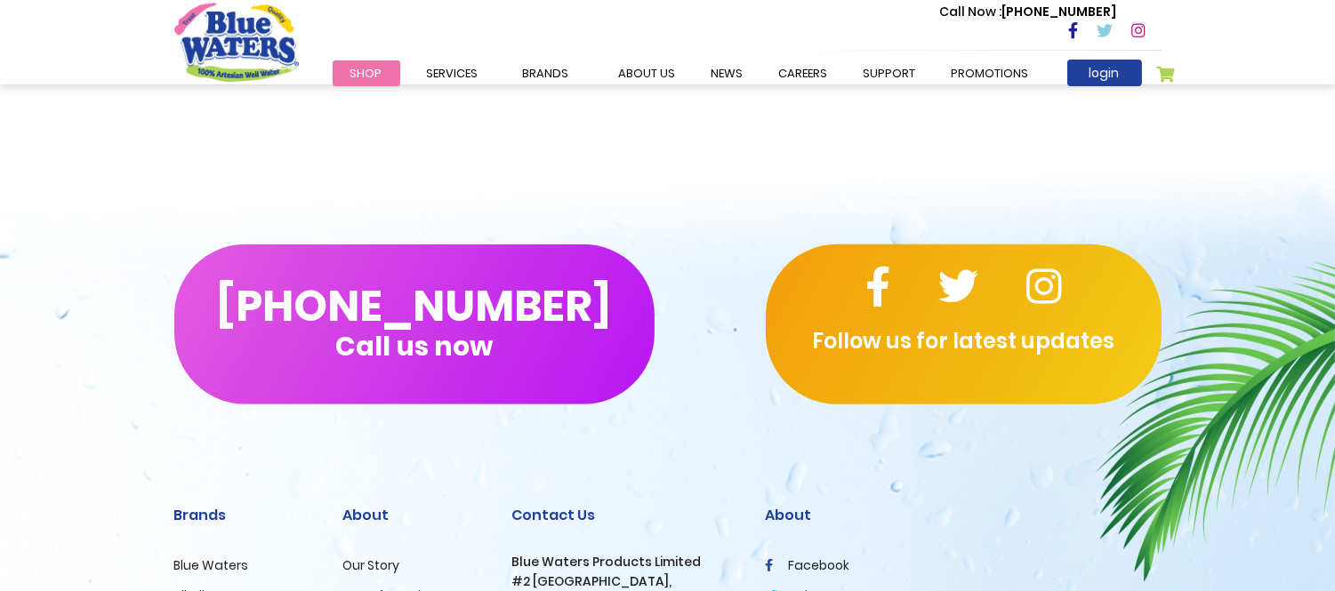
scroll to position [2293, 0]
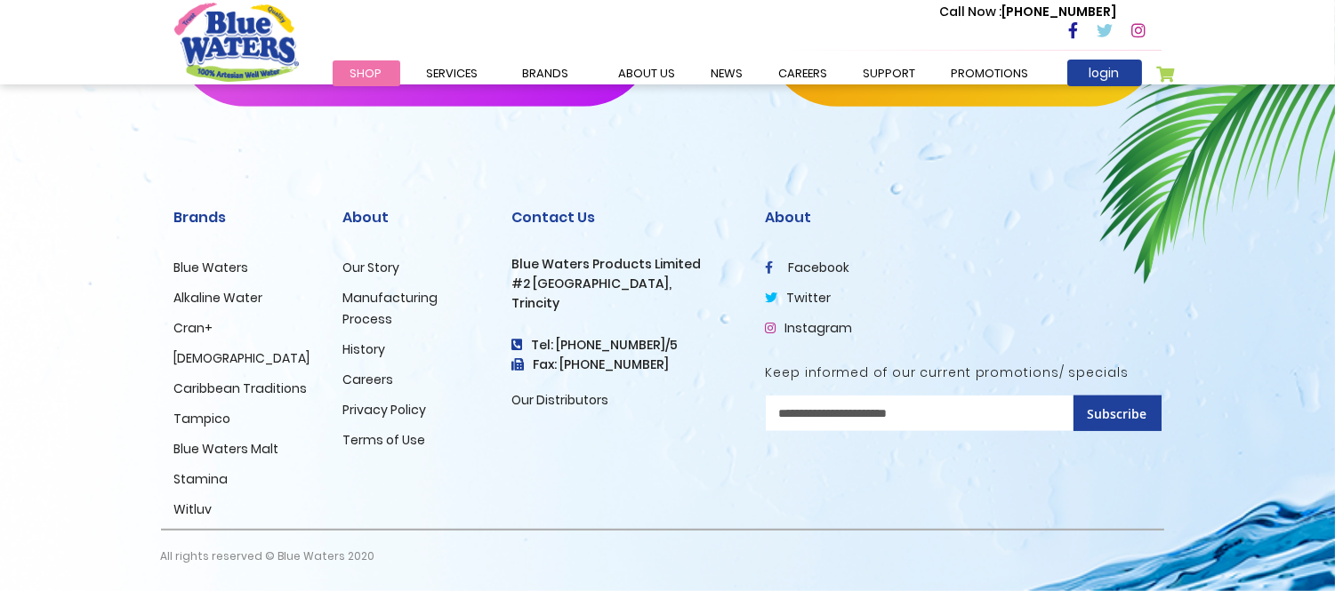
click at [382, 295] on link "Manufacturing Process" at bounding box center [390, 308] width 95 height 39
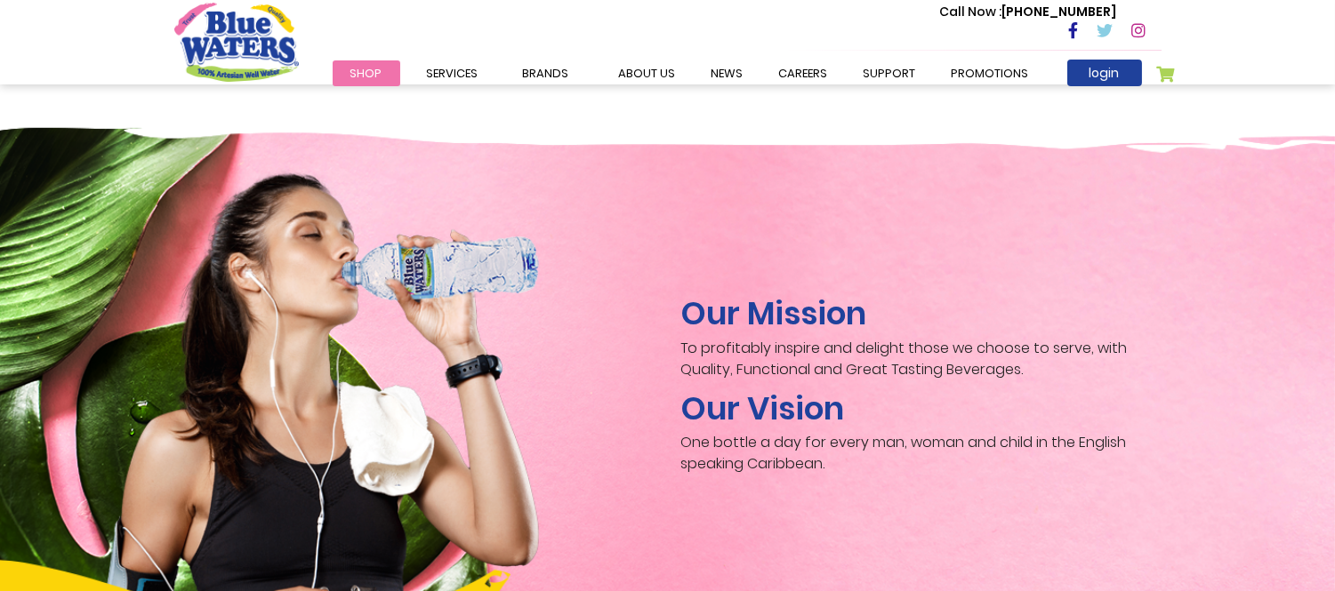
scroll to position [2634, 0]
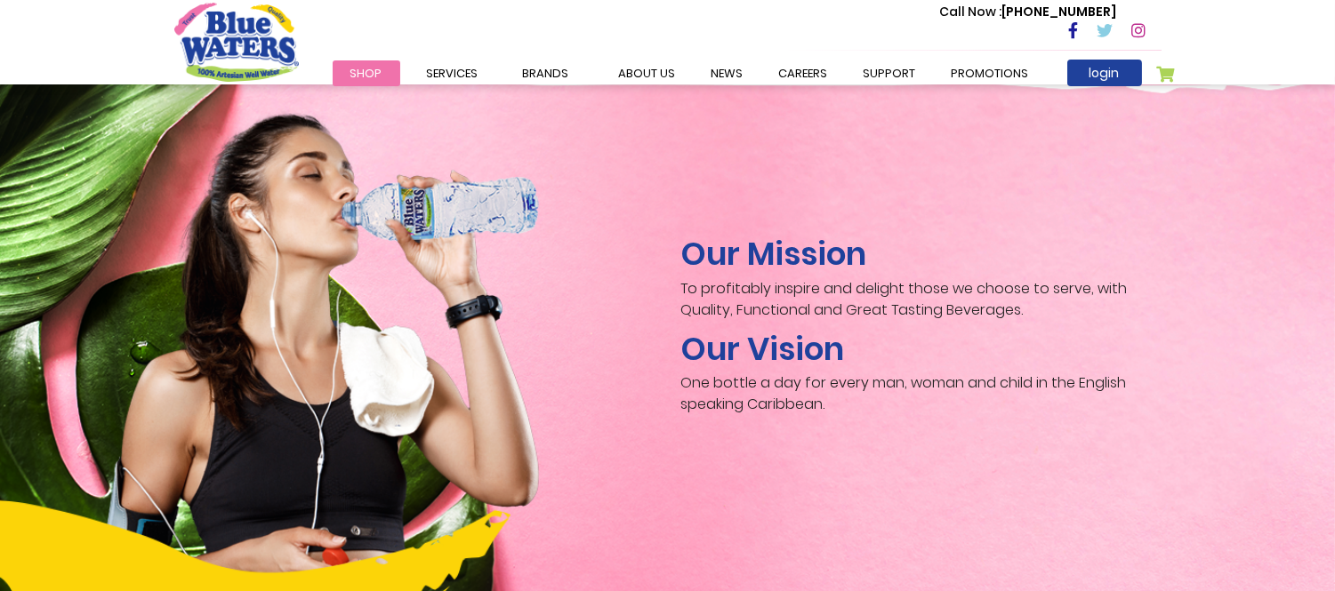
drag, startPoint x: 43, startPoint y: 229, endPoint x: 9, endPoint y: 60, distance: 171.5
click at [43, 227] on div "Our Mission To profitably inspire and delight those we choose to serve, with Qu…" at bounding box center [667, 339] width 1335 height 543
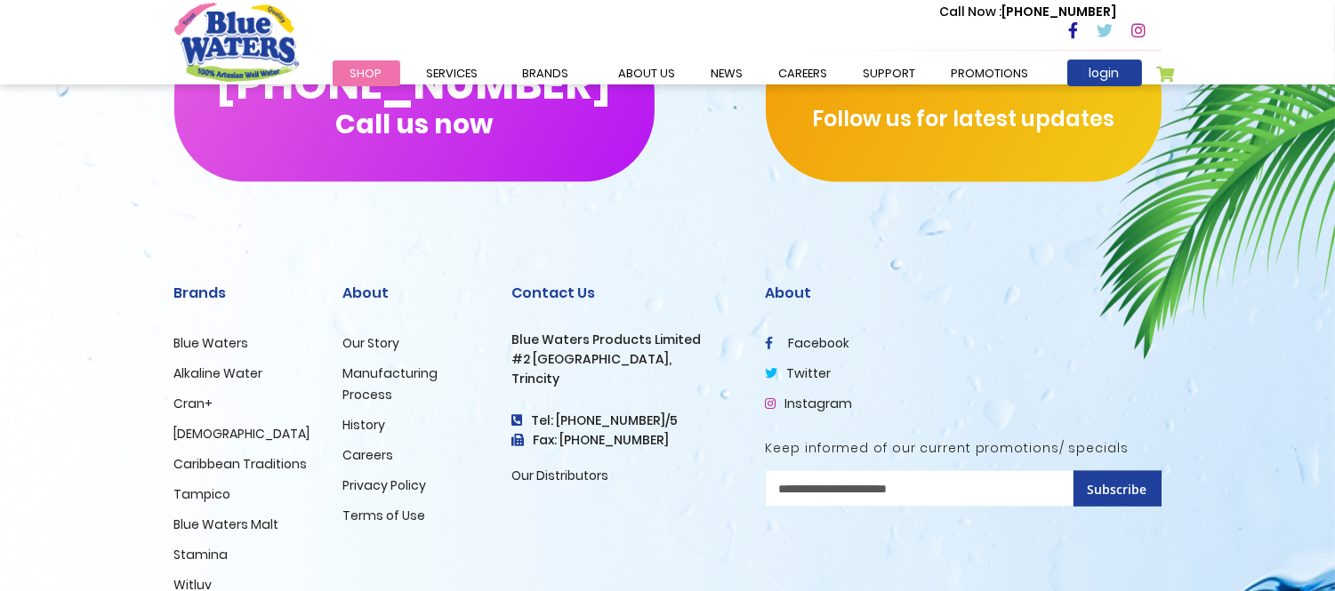
scroll to position [4426, 0]
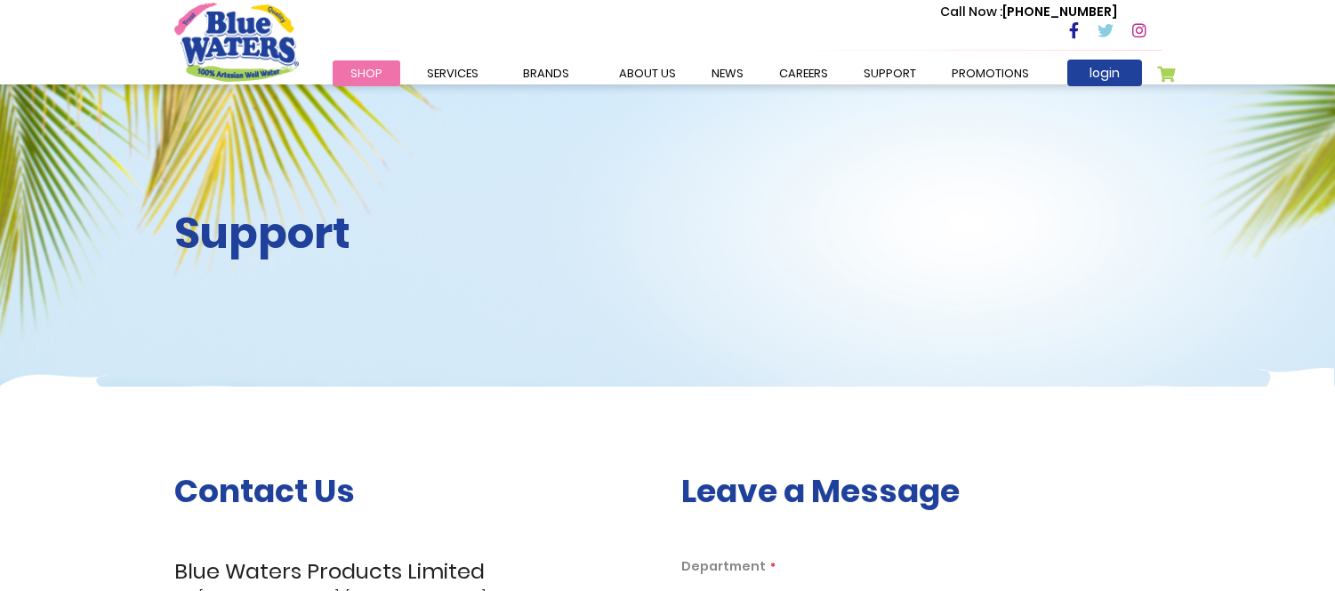
scroll to position [2293, 0]
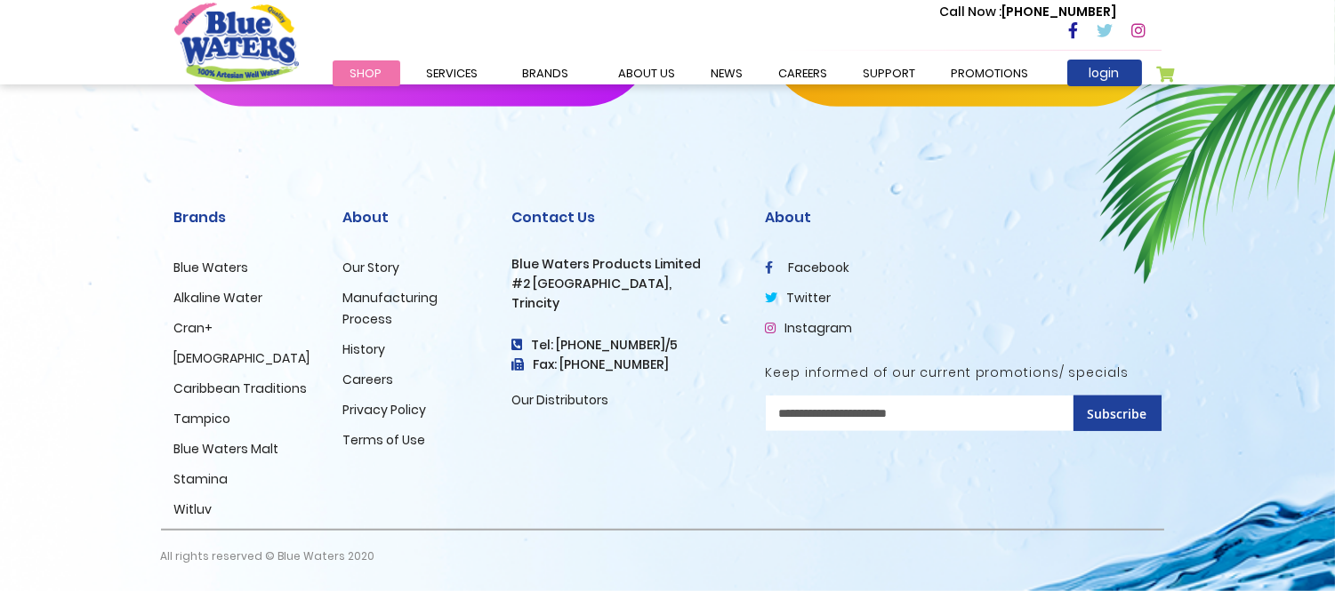
click at [362, 344] on link "History" at bounding box center [364, 350] width 43 height 18
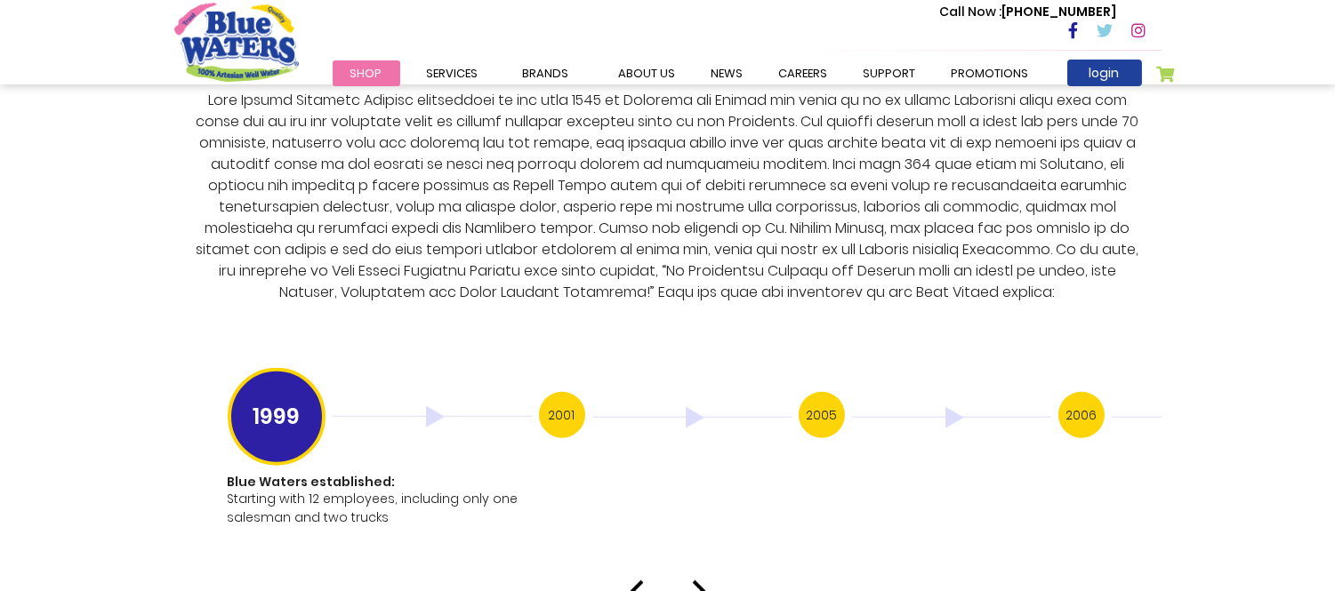
scroll to position [3458, 0]
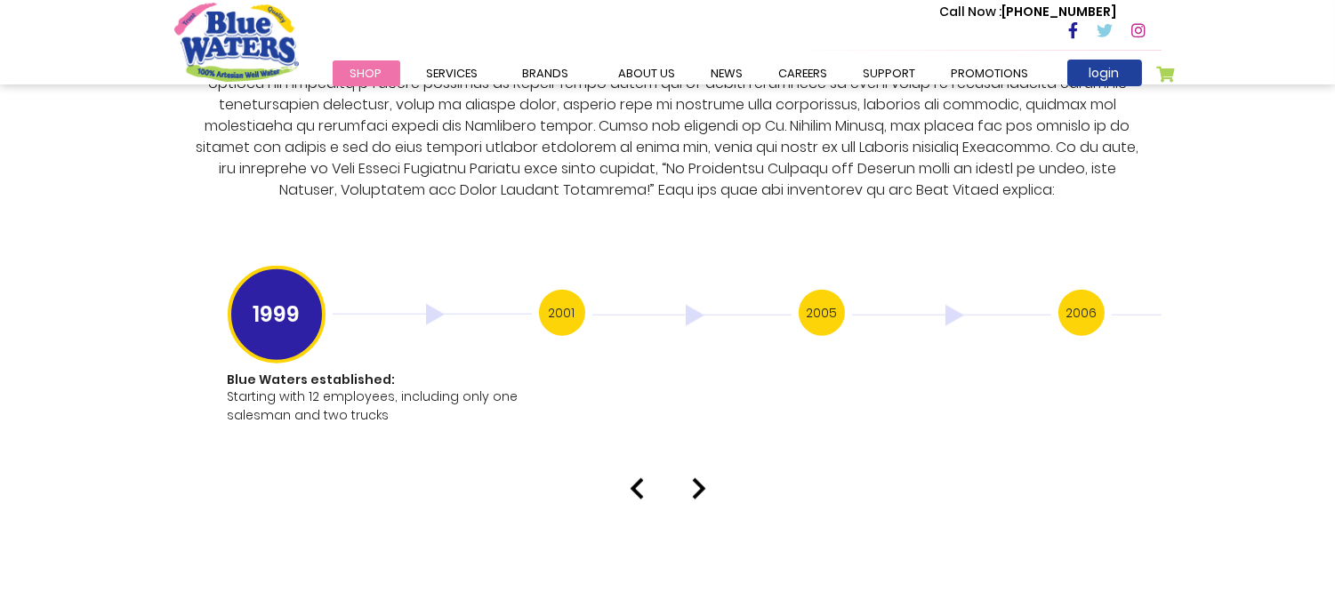
click at [701, 478] on img at bounding box center [699, 488] width 14 height 21
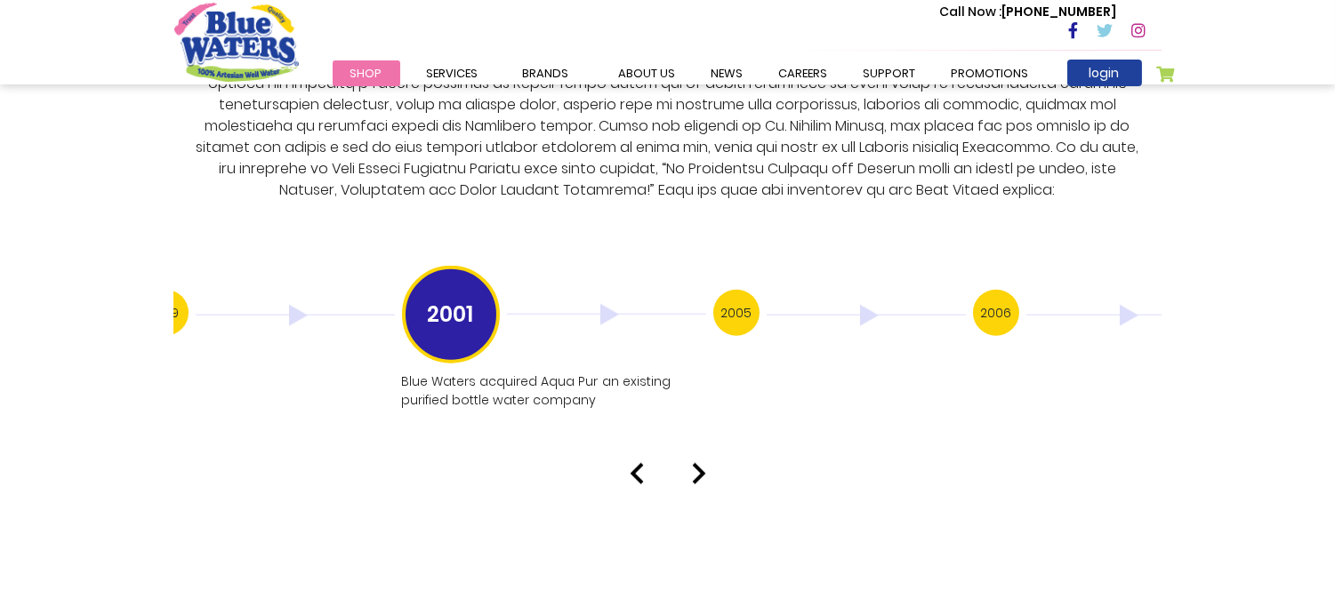
drag, startPoint x: 712, startPoint y: 389, endPoint x: 612, endPoint y: 379, distance: 101.0
click at [612, 379] on p "Blue Waters acquired Aqua Pur an existing purified bottle water company" at bounding box center [552, 391] width 301 height 37
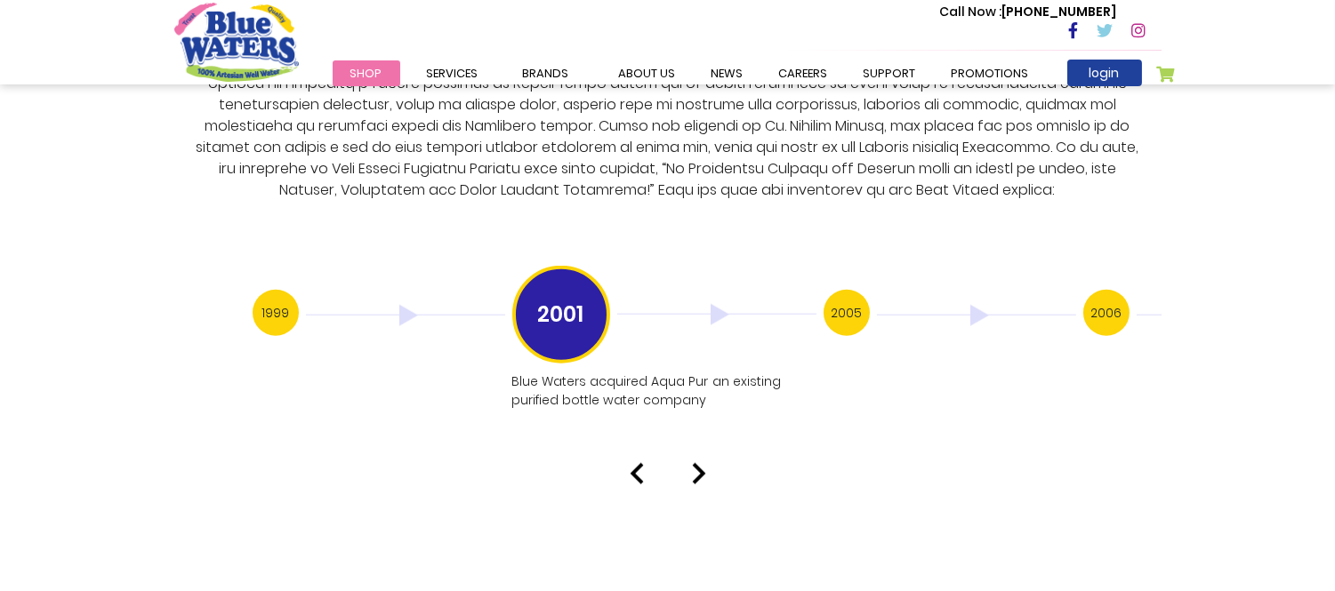
click at [707, 463] on div at bounding box center [668, 473] width 1014 height 21
click at [695, 463] on img at bounding box center [699, 473] width 14 height 21
drag, startPoint x: 874, startPoint y: 378, endPoint x: 947, endPoint y: 330, distance: 87.3
click at [863, 290] on h3 "2006" at bounding box center [847, 313] width 46 height 46
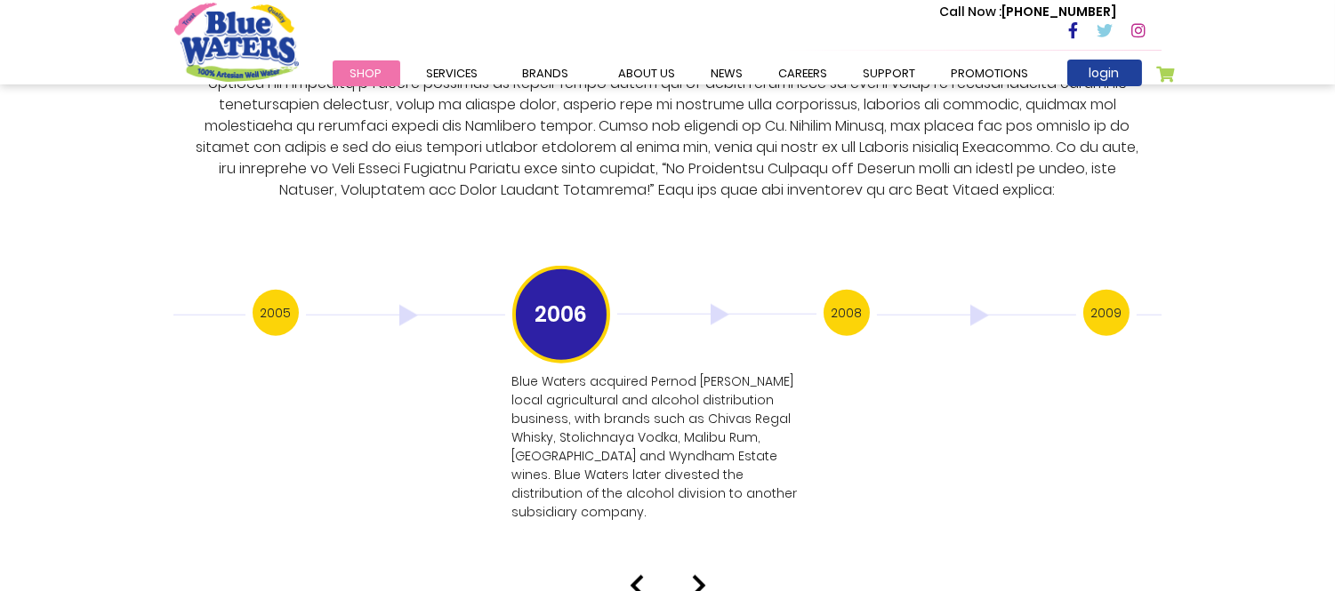
click at [692, 575] on img at bounding box center [699, 585] width 14 height 21
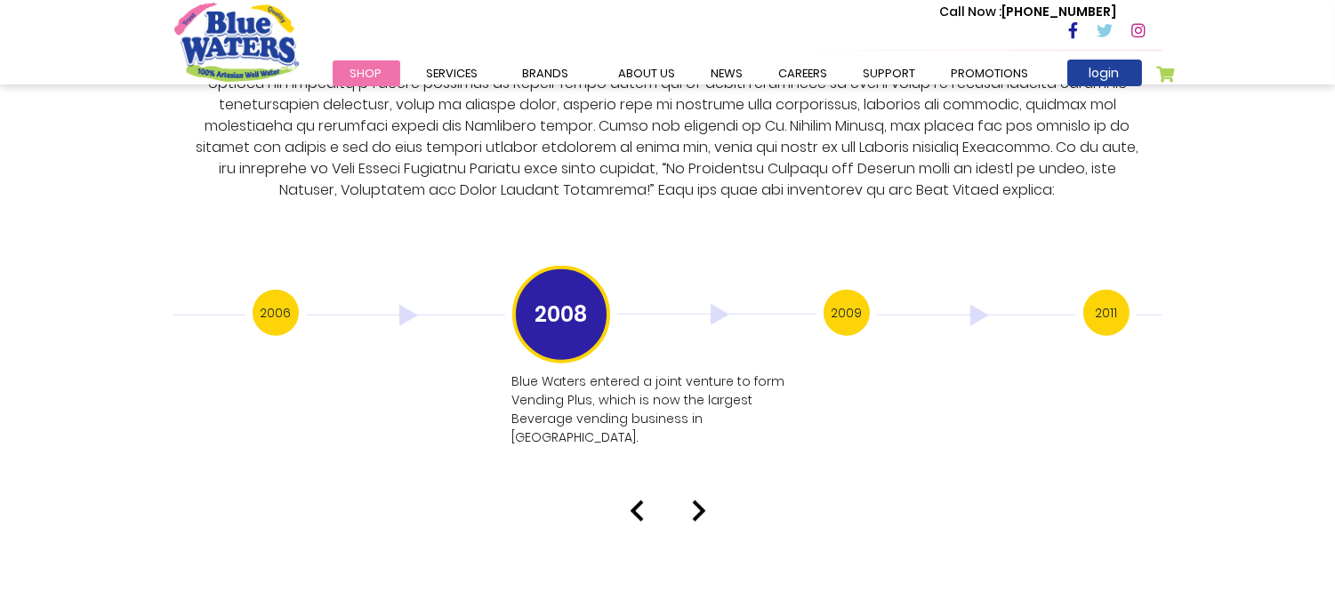
click at [854, 301] on h3 "2009" at bounding box center [847, 313] width 46 height 46
click at [850, 291] on h3 "2011" at bounding box center [847, 313] width 46 height 46
click at [694, 463] on img at bounding box center [699, 473] width 14 height 21
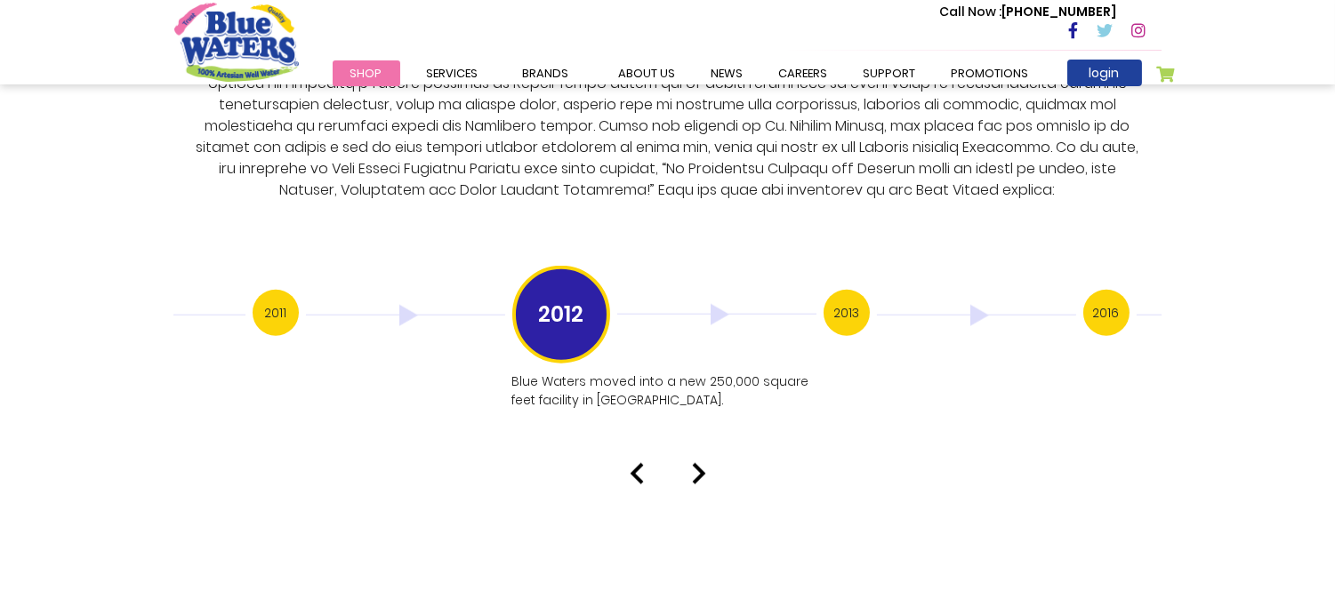
click at [697, 463] on img at bounding box center [699, 473] width 14 height 21
click at [695, 482] on img at bounding box center [699, 492] width 14 height 21
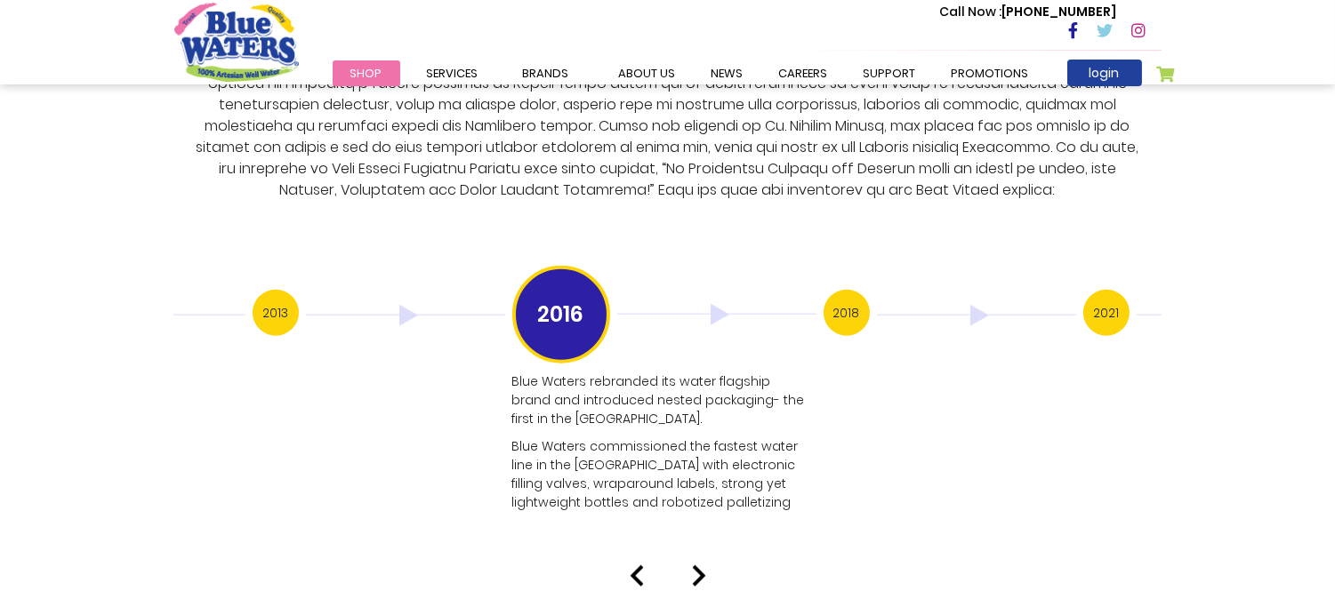
click at [700, 566] on img at bounding box center [699, 576] width 14 height 21
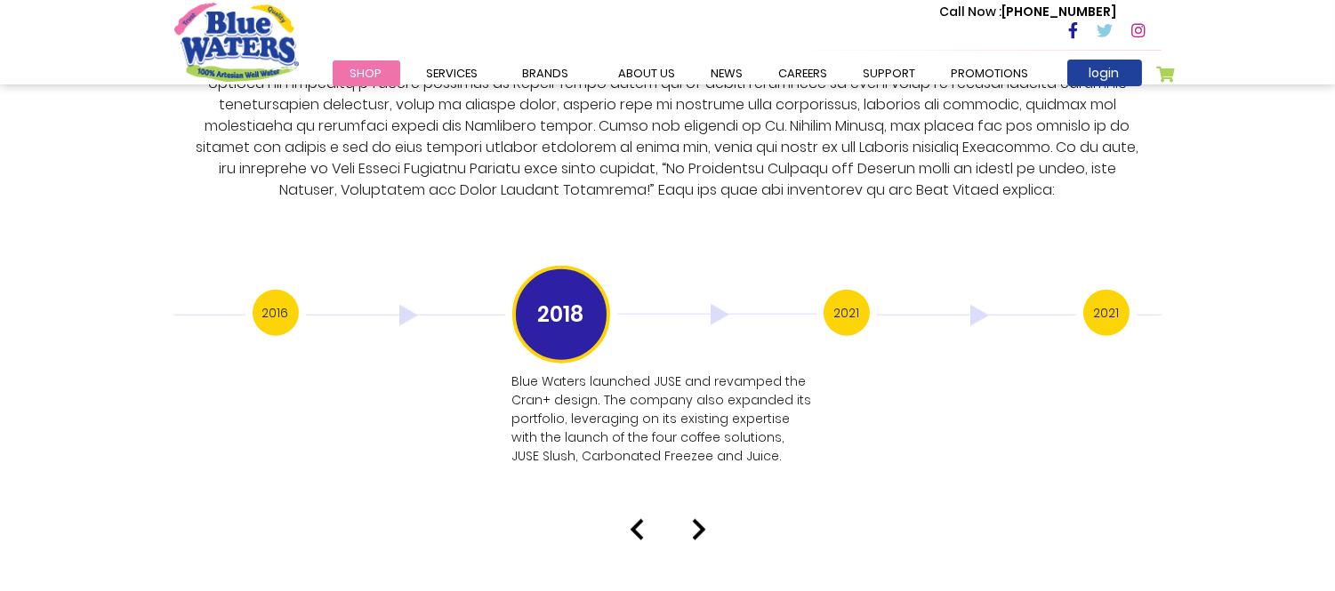
click at [692, 519] on img at bounding box center [699, 529] width 14 height 21
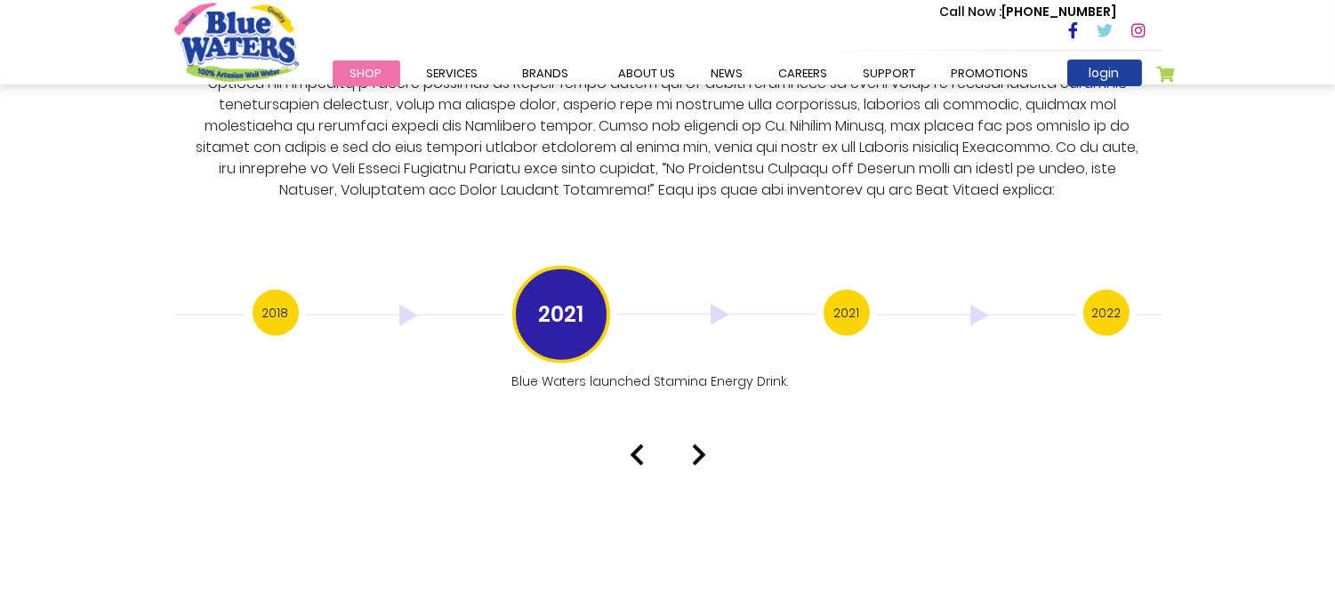
click at [697, 445] on img at bounding box center [699, 455] width 14 height 21
